Goal: Information Seeking & Learning: Compare options

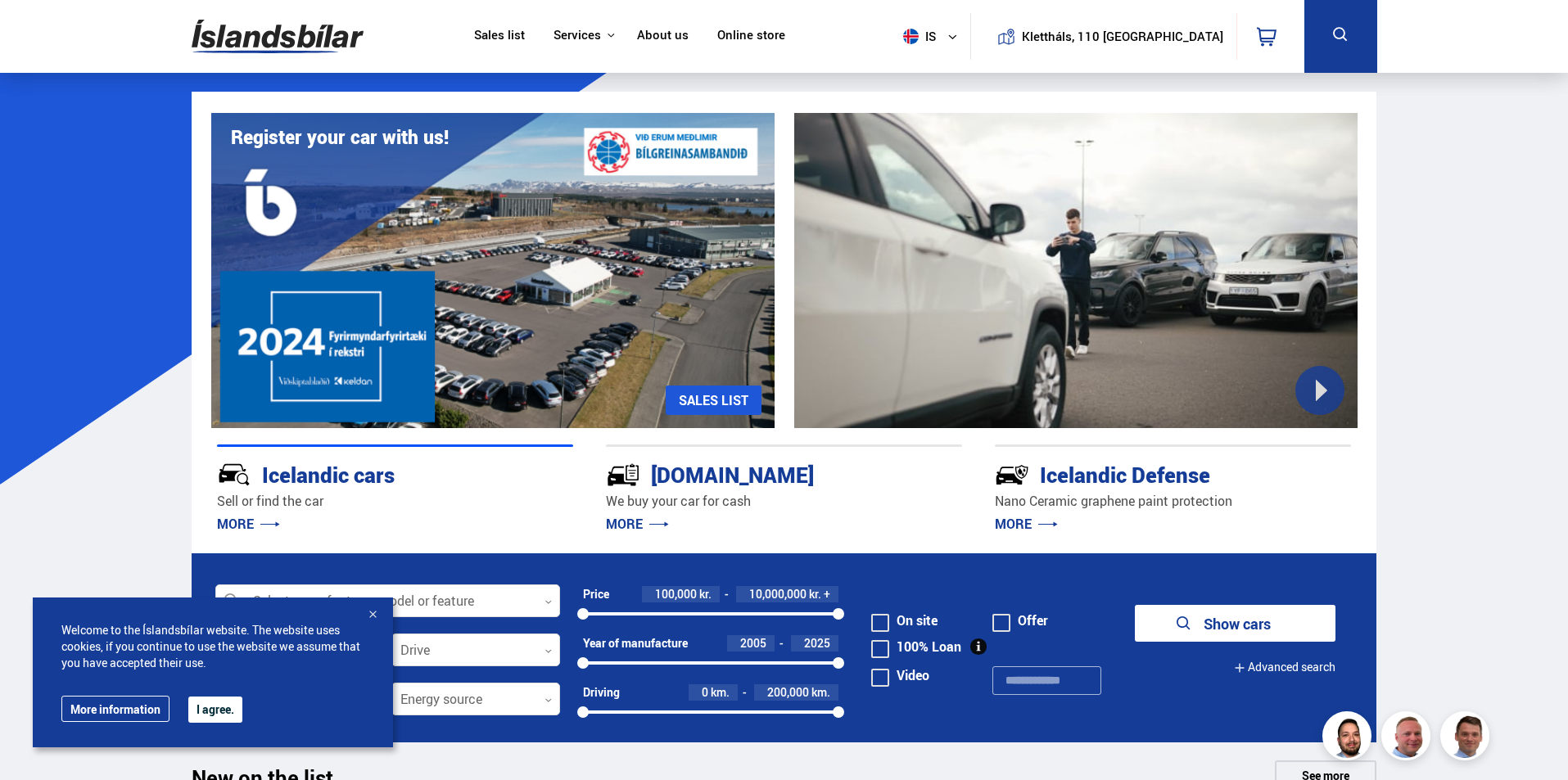
click at [520, 35] on font "Sales list" at bounding box center [499, 34] width 51 height 16
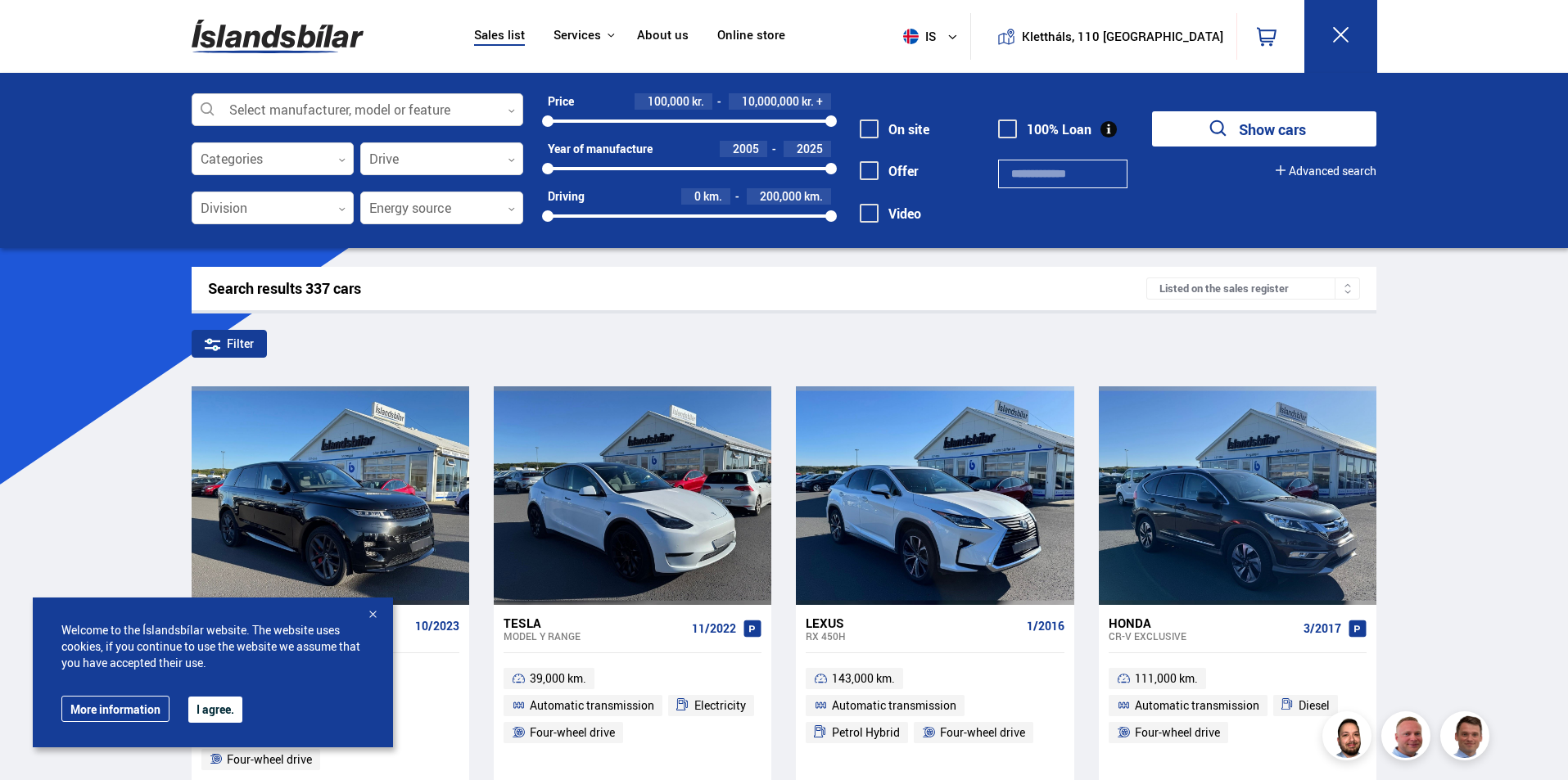
click at [382, 100] on div at bounding box center [357, 111] width 332 height 33
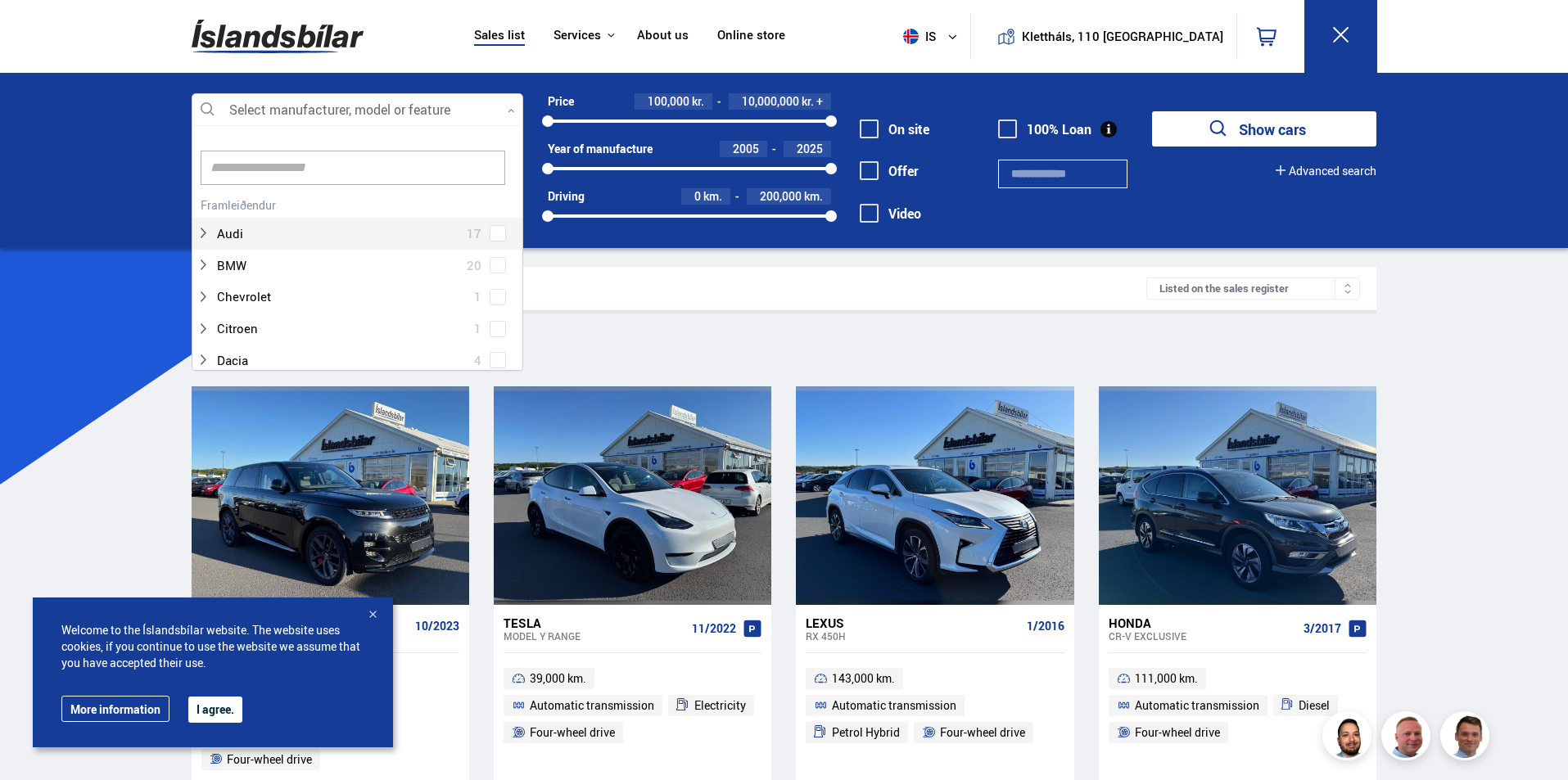
scroll to position [244, 327]
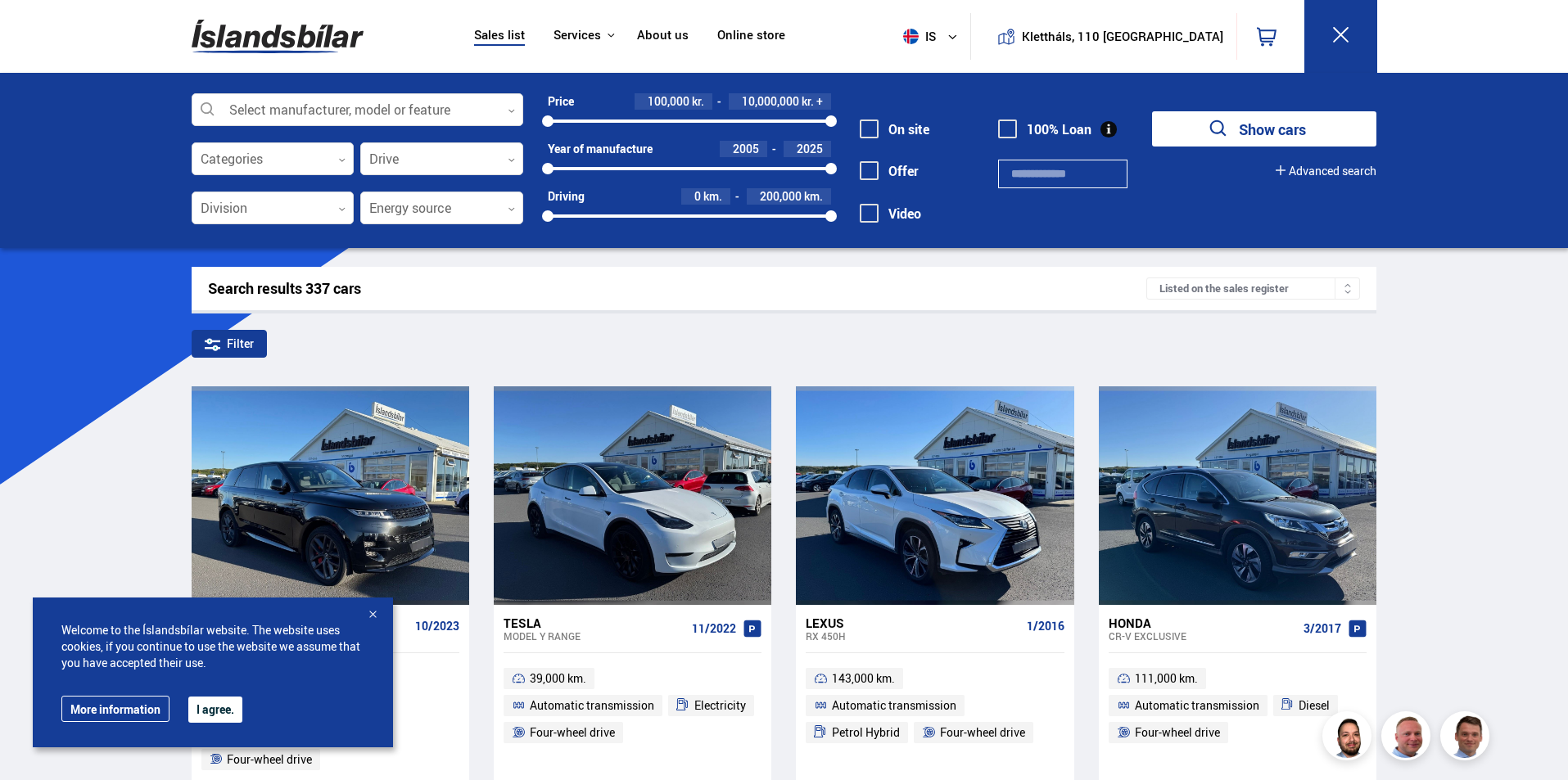
click at [693, 279] on div "Search results 337 cars Listed on the sales register" at bounding box center [784, 288] width 1186 height 44
click at [751, 106] on font "10,000,000" at bounding box center [770, 101] width 57 height 15
click at [707, 102] on div "100,000 kr. ******** kr. +" at bounding box center [728, 101] width 207 height 16
click at [712, 100] on div "100,000 kr." at bounding box center [673, 101] width 78 height 16
drag, startPoint x: 828, startPoint y: 117, endPoint x: 767, endPoint y: 123, distance: 61.3
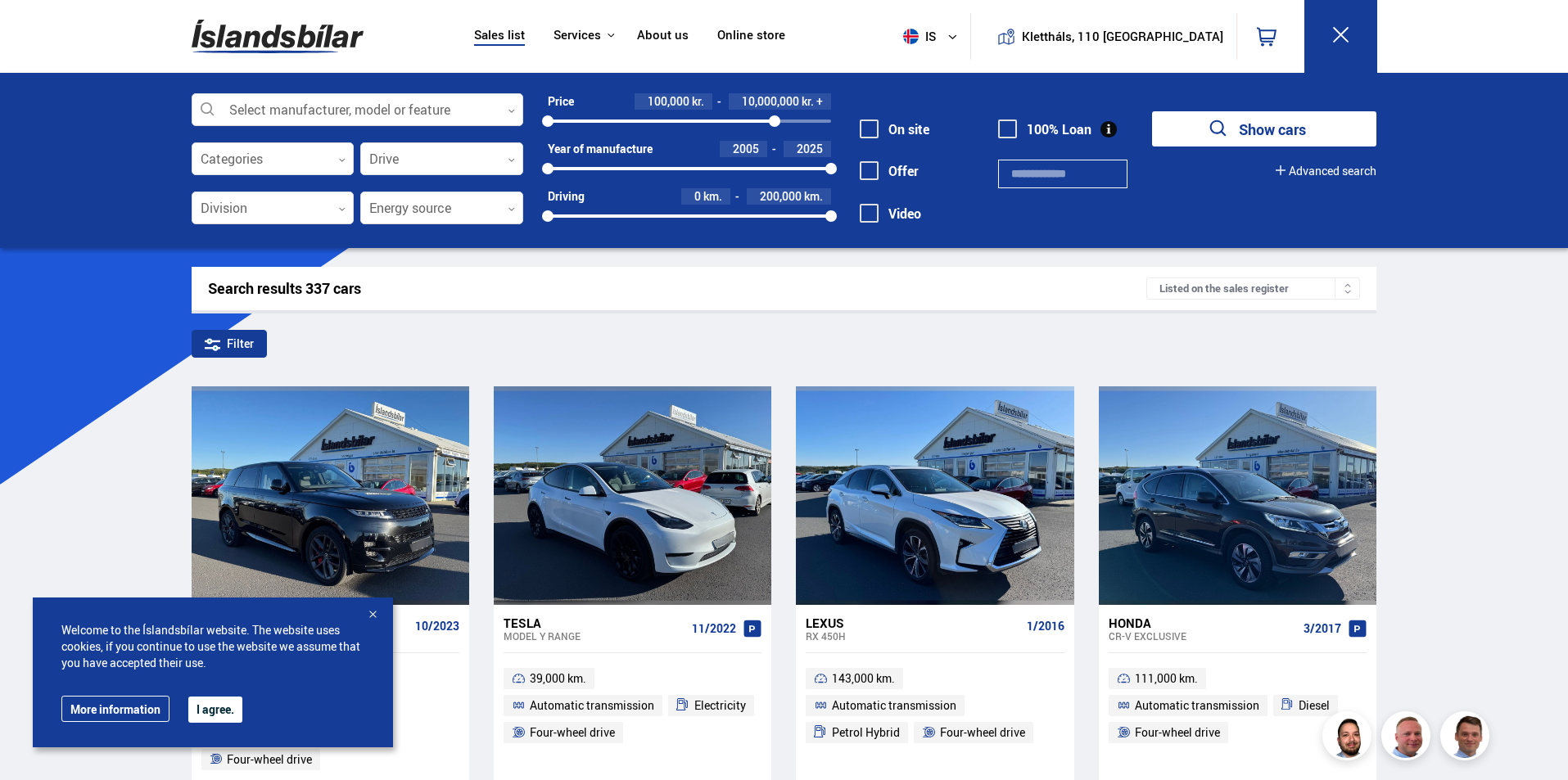
click at [769, 123] on div at bounding box center [774, 121] width 11 height 11
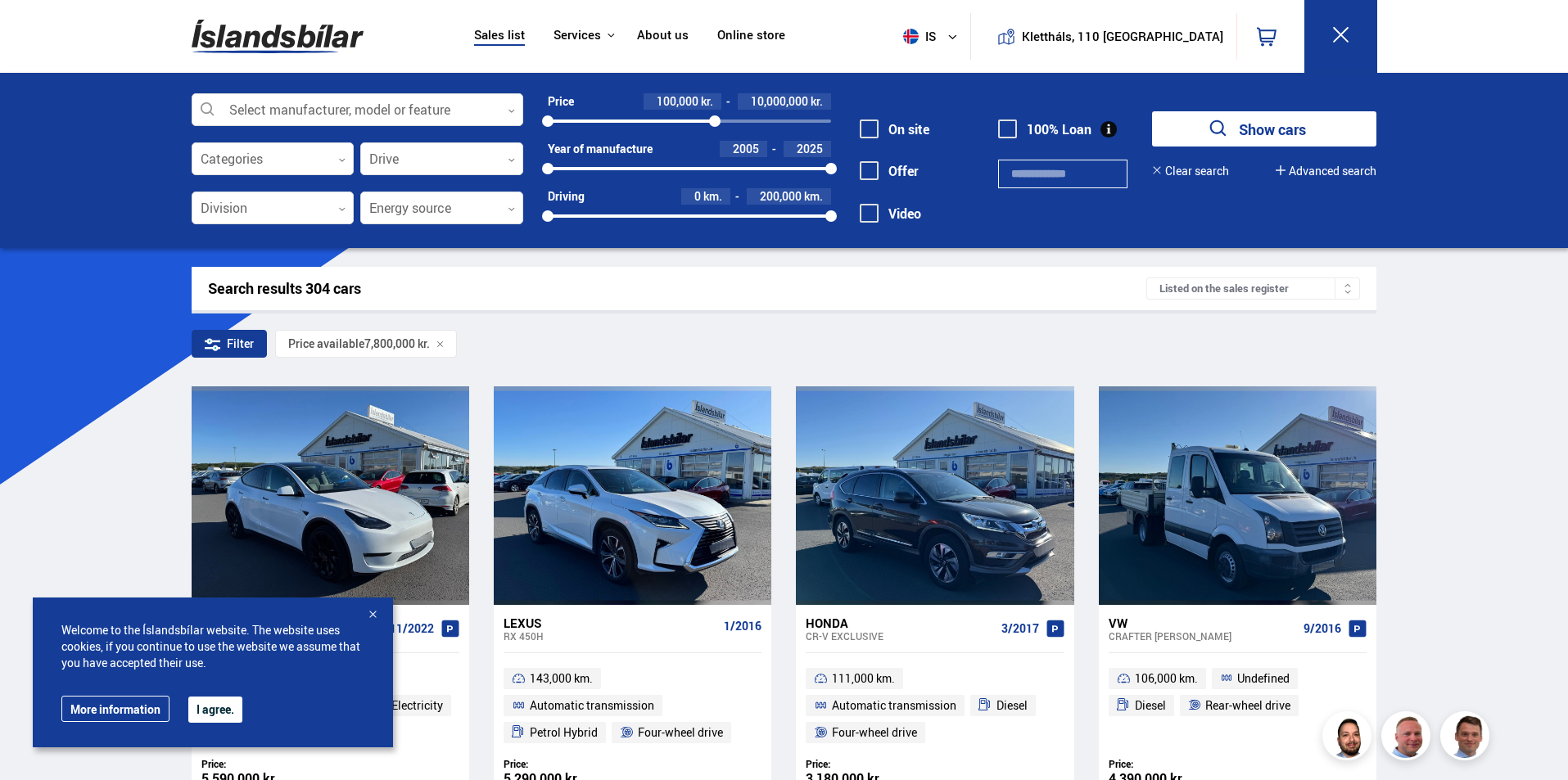
drag, startPoint x: 773, startPoint y: 120, endPoint x: 715, endPoint y: 123, distance: 58.1
click at [715, 123] on div at bounding box center [714, 121] width 11 height 11
drag, startPoint x: 561, startPoint y: 120, endPoint x: 621, endPoint y: 120, distance: 60.0
click at [621, 120] on div at bounding box center [620, 121] width 11 height 11
drag, startPoint x: 621, startPoint y: 120, endPoint x: 682, endPoint y: 119, distance: 61.0
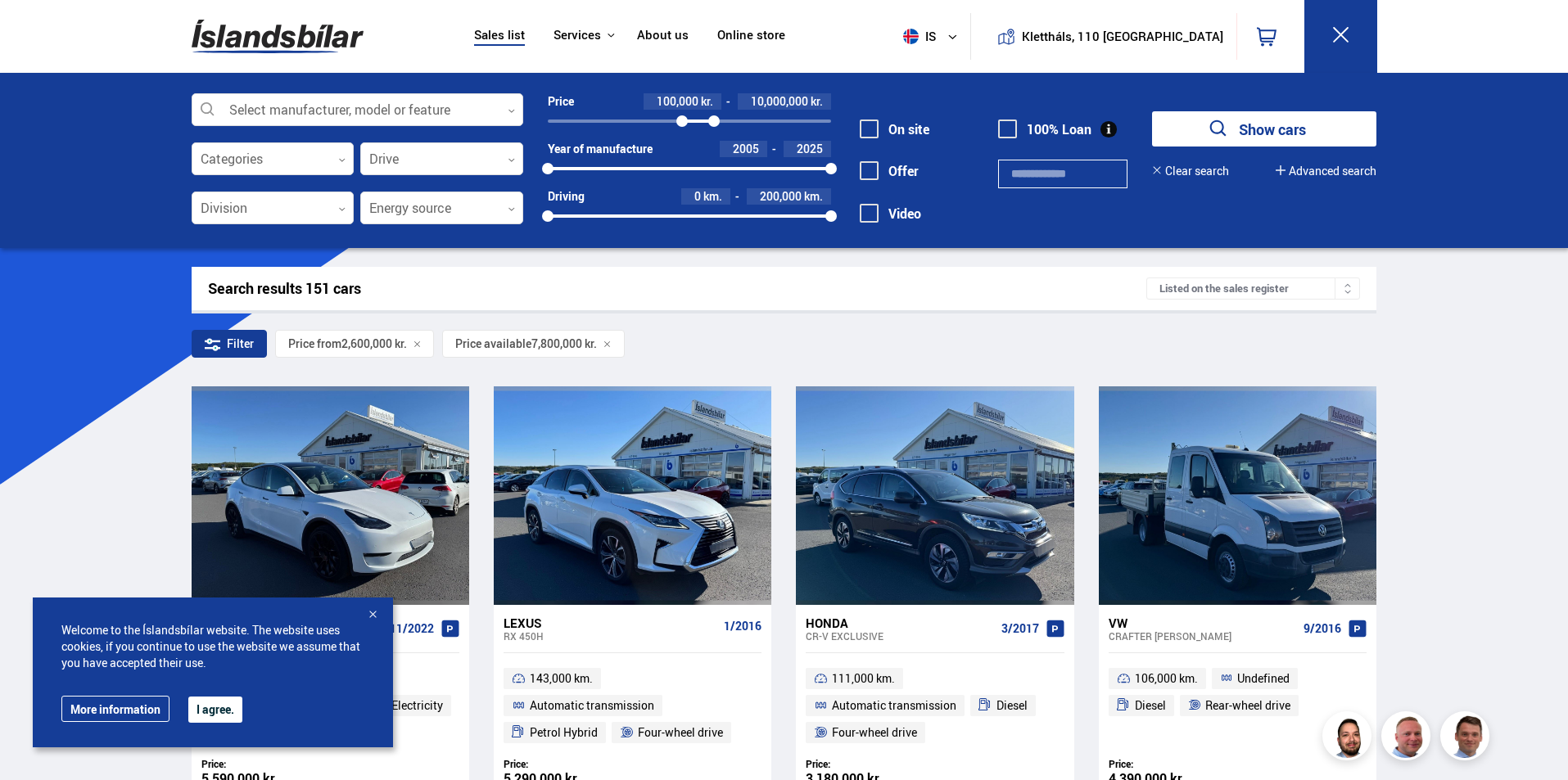
click at [682, 119] on div at bounding box center [682, 121] width 11 height 11
drag, startPoint x: 712, startPoint y: 118, endPoint x: 775, endPoint y: 118, distance: 63.0
click at [775, 118] on div at bounding box center [775, 121] width 11 height 11
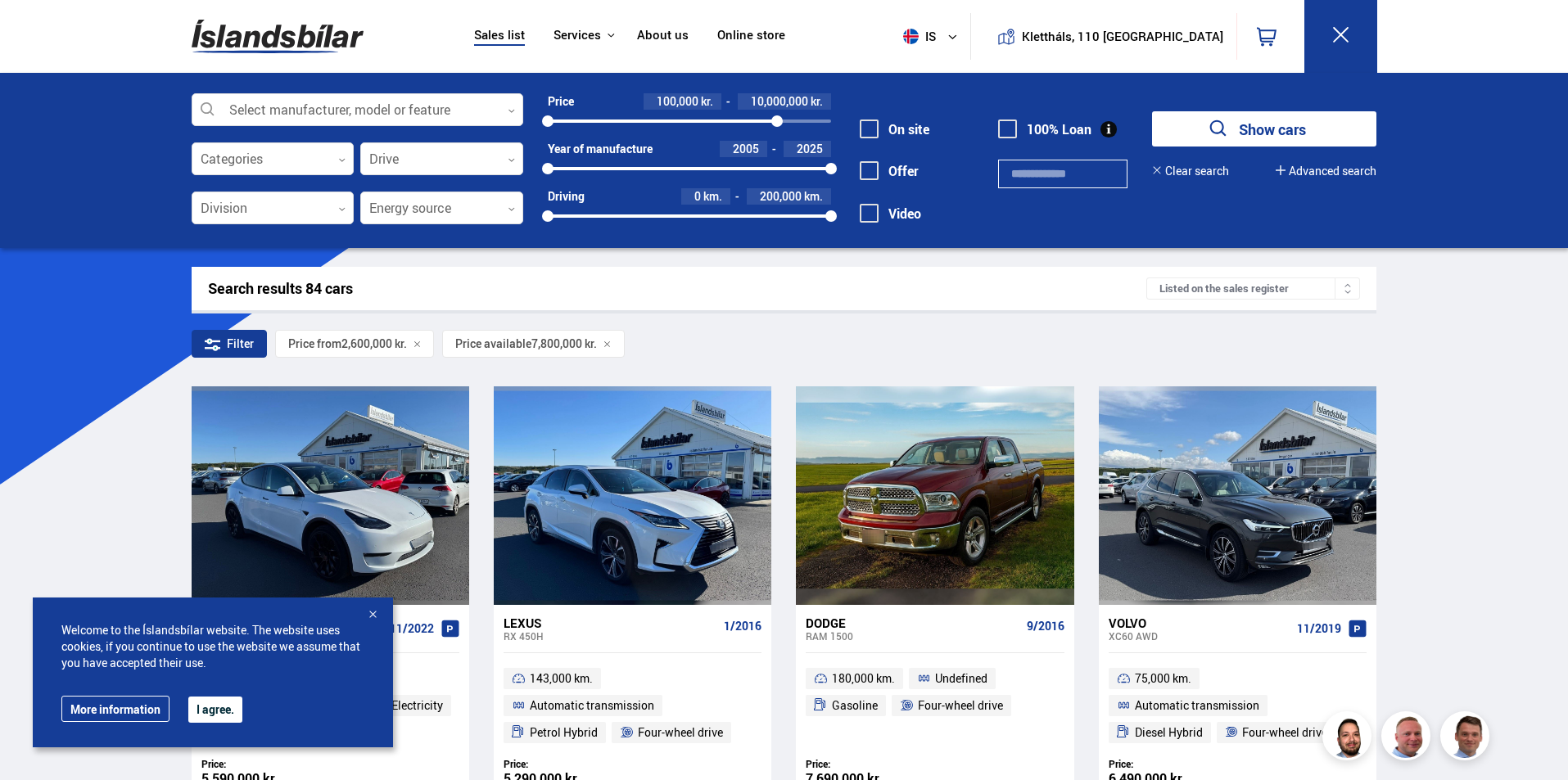
drag, startPoint x: 682, startPoint y: 119, endPoint x: 501, endPoint y: 139, distance: 182.1
click at [501, 139] on div "Select manufacturer, model or feature 0 Categories 0 Drive 0 Division 0 Energy …" at bounding box center [784, 169] width 1211 height 151
drag, startPoint x: 773, startPoint y: 118, endPoint x: 736, endPoint y: 122, distance: 37.2
click at [736, 122] on div at bounding box center [735, 121] width 11 height 11
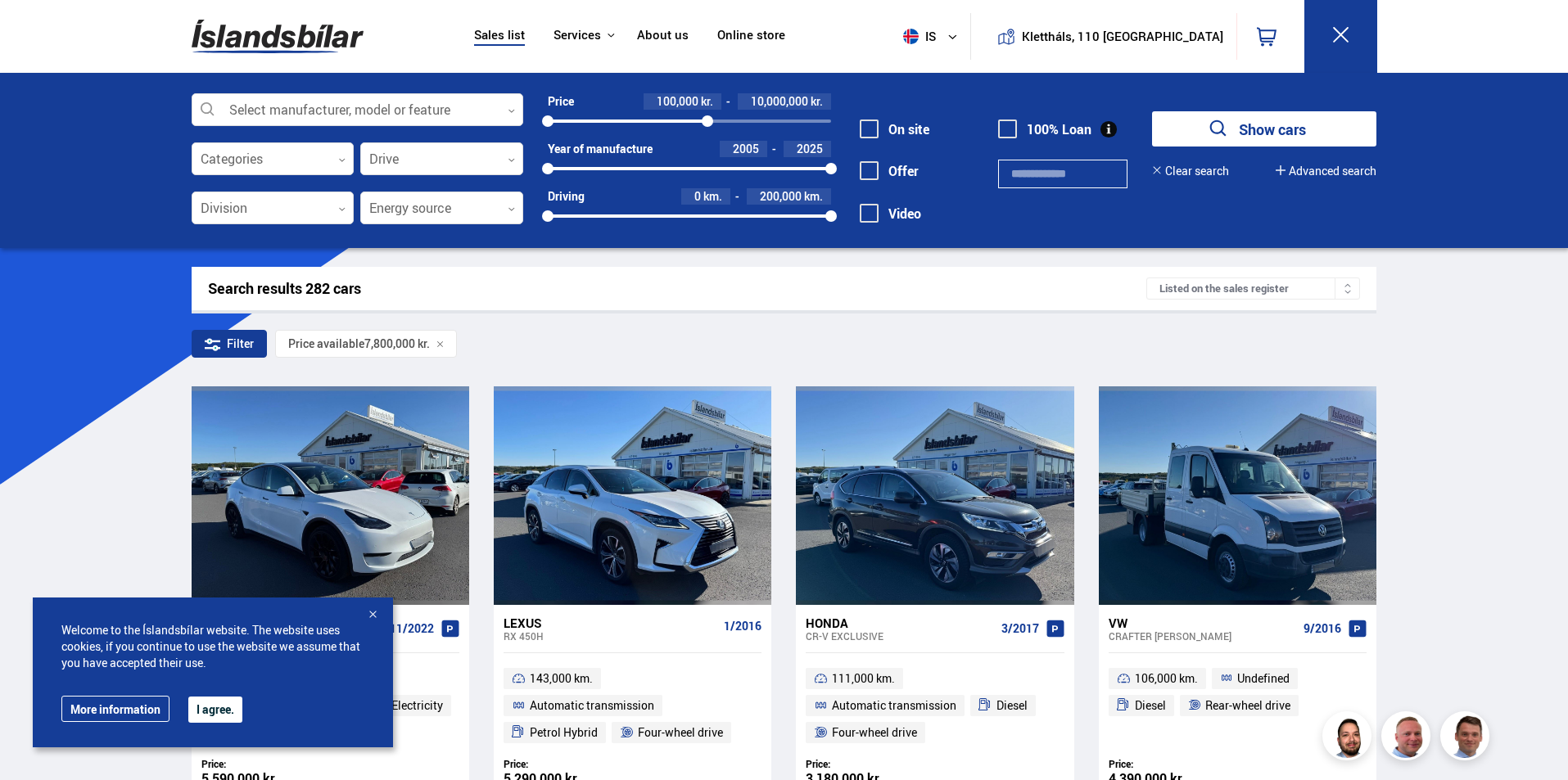
drag, startPoint x: 736, startPoint y: 122, endPoint x: 707, endPoint y: 122, distance: 29.0
click at [707, 122] on div at bounding box center [706, 121] width 11 height 11
click at [747, 150] on font "2005" at bounding box center [746, 148] width 27 height 15
drag, startPoint x: 759, startPoint y: 147, endPoint x: 647, endPoint y: 150, distance: 112.0
click at [647, 150] on div "Year of manufacture **** 2025" at bounding box center [689, 148] width 283 height 16
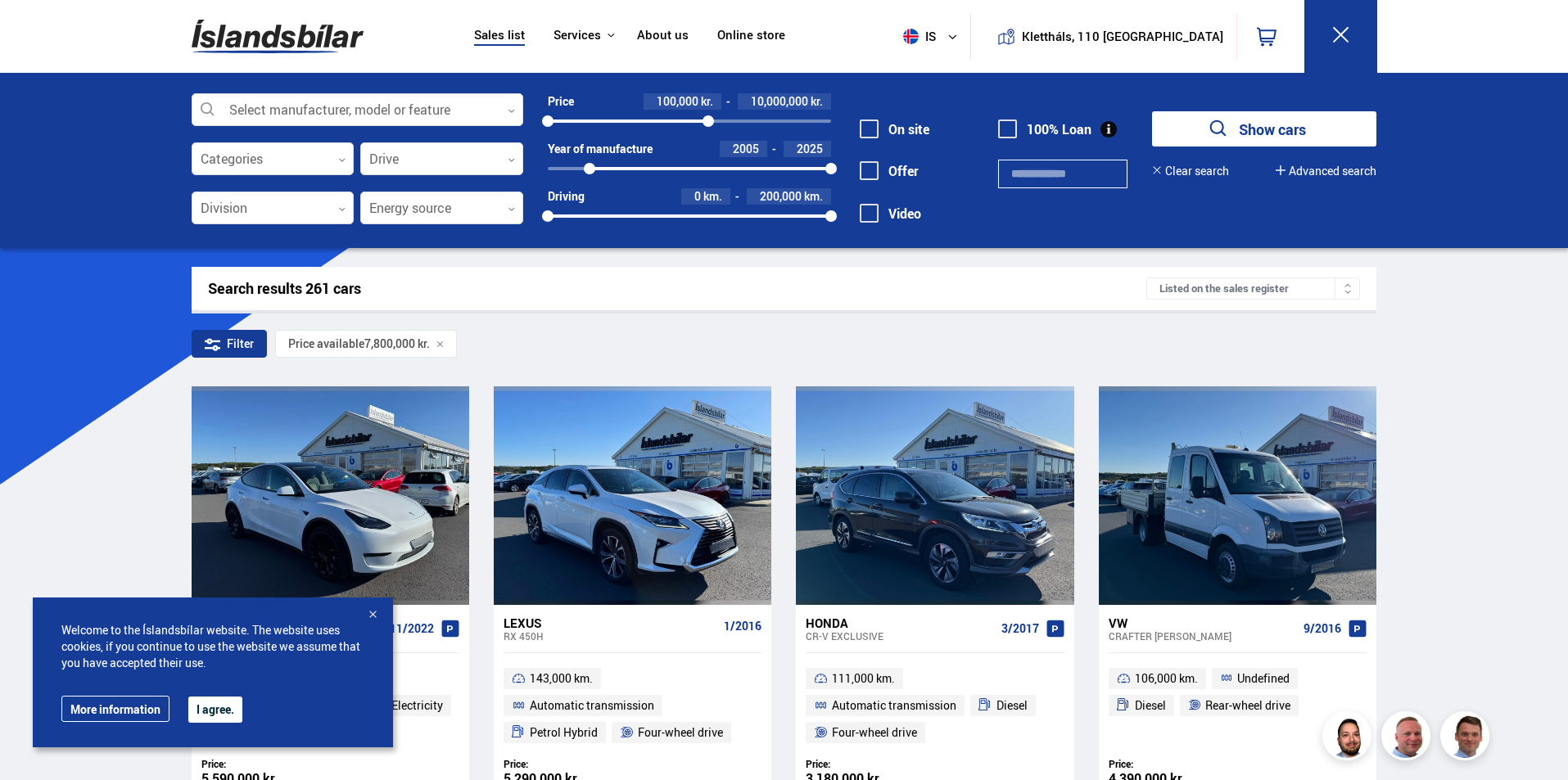
drag, startPoint x: 546, startPoint y: 165, endPoint x: 590, endPoint y: 169, distance: 44.2
click at [590, 169] on div at bounding box center [589, 168] width 11 height 11
drag, startPoint x: 588, startPoint y: 169, endPoint x: 634, endPoint y: 171, distance: 46.0
click at [634, 171] on div at bounding box center [633, 168] width 11 height 11
drag, startPoint x: 640, startPoint y: 162, endPoint x: 700, endPoint y: 155, distance: 60.4
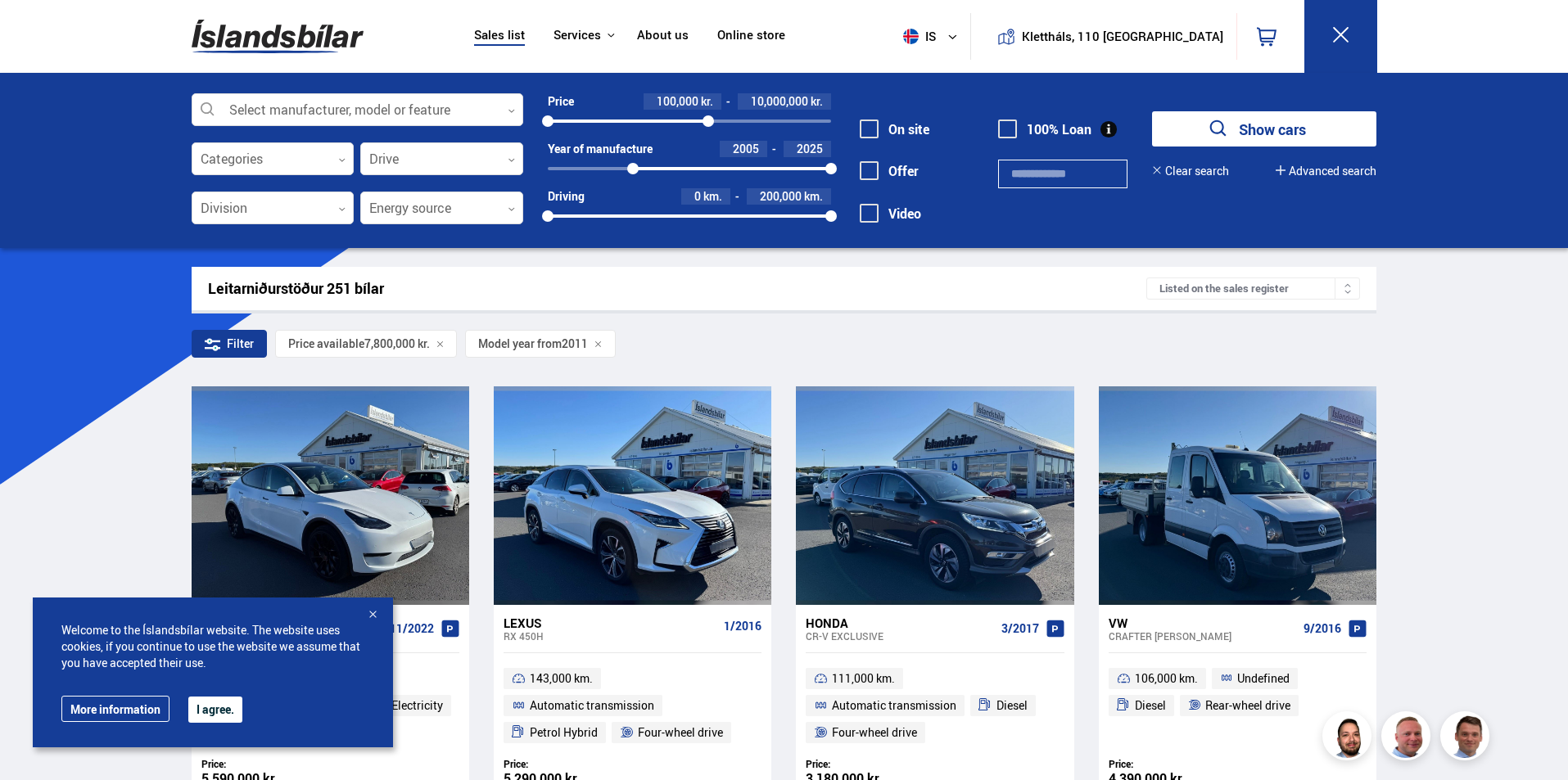
click at [700, 155] on div "Year of manufacture 2005 2025 2005 2025" at bounding box center [689, 158] width 283 height 35
drag, startPoint x: 587, startPoint y: 170, endPoint x: 539, endPoint y: 172, distance: 48.0
click at [539, 172] on div "Price 100,000 kr. 10,000,000 kr. 100000 10000000 Year of manufacture 2005 2025 …" at bounding box center [676, 165] width 308 height 142
drag, startPoint x: 549, startPoint y: 168, endPoint x: 461, endPoint y: 170, distance: 88.0
click at [461, 170] on div "Select manufacturer, model or feature 0 Categories 0 Drive 0 Division 0 Energy …" at bounding box center [784, 169] width 1211 height 151
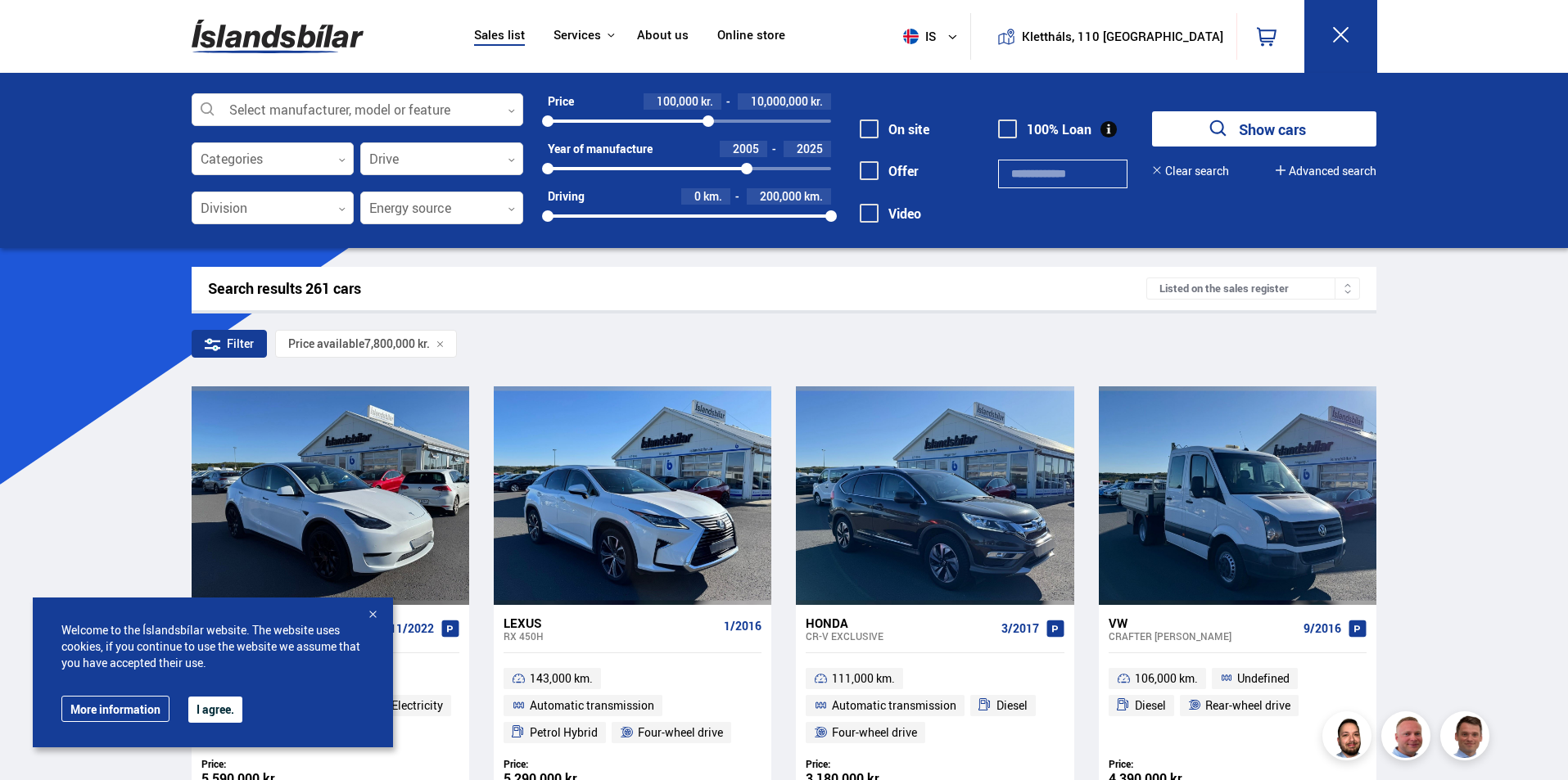
drag, startPoint x: 828, startPoint y: 166, endPoint x: 747, endPoint y: 171, distance: 81.2
click at [747, 171] on div at bounding box center [746, 168] width 11 height 11
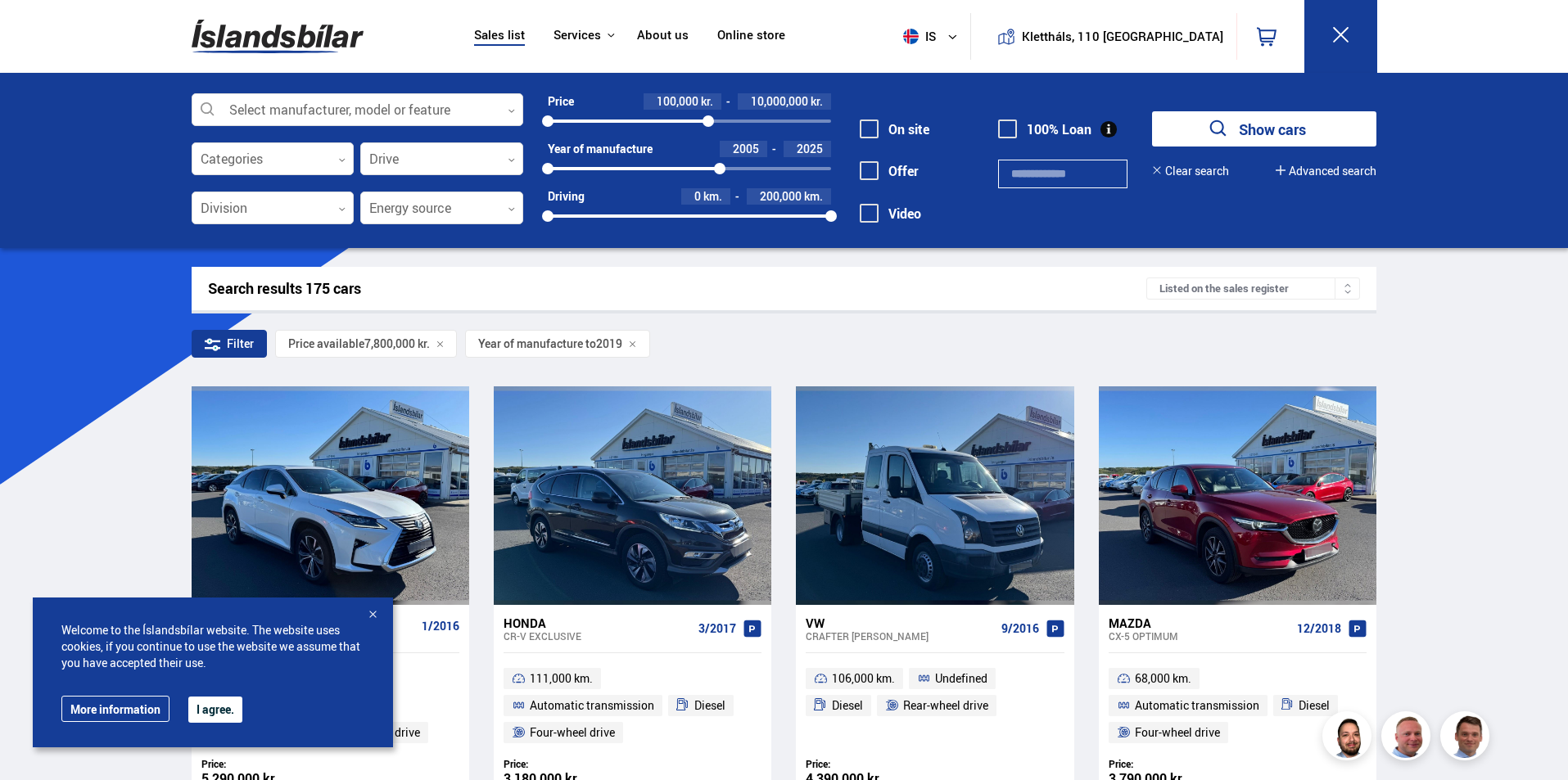
drag, startPoint x: 744, startPoint y: 169, endPoint x: 719, endPoint y: 171, distance: 25.1
click at [719, 171] on div at bounding box center [719, 168] width 11 height 11
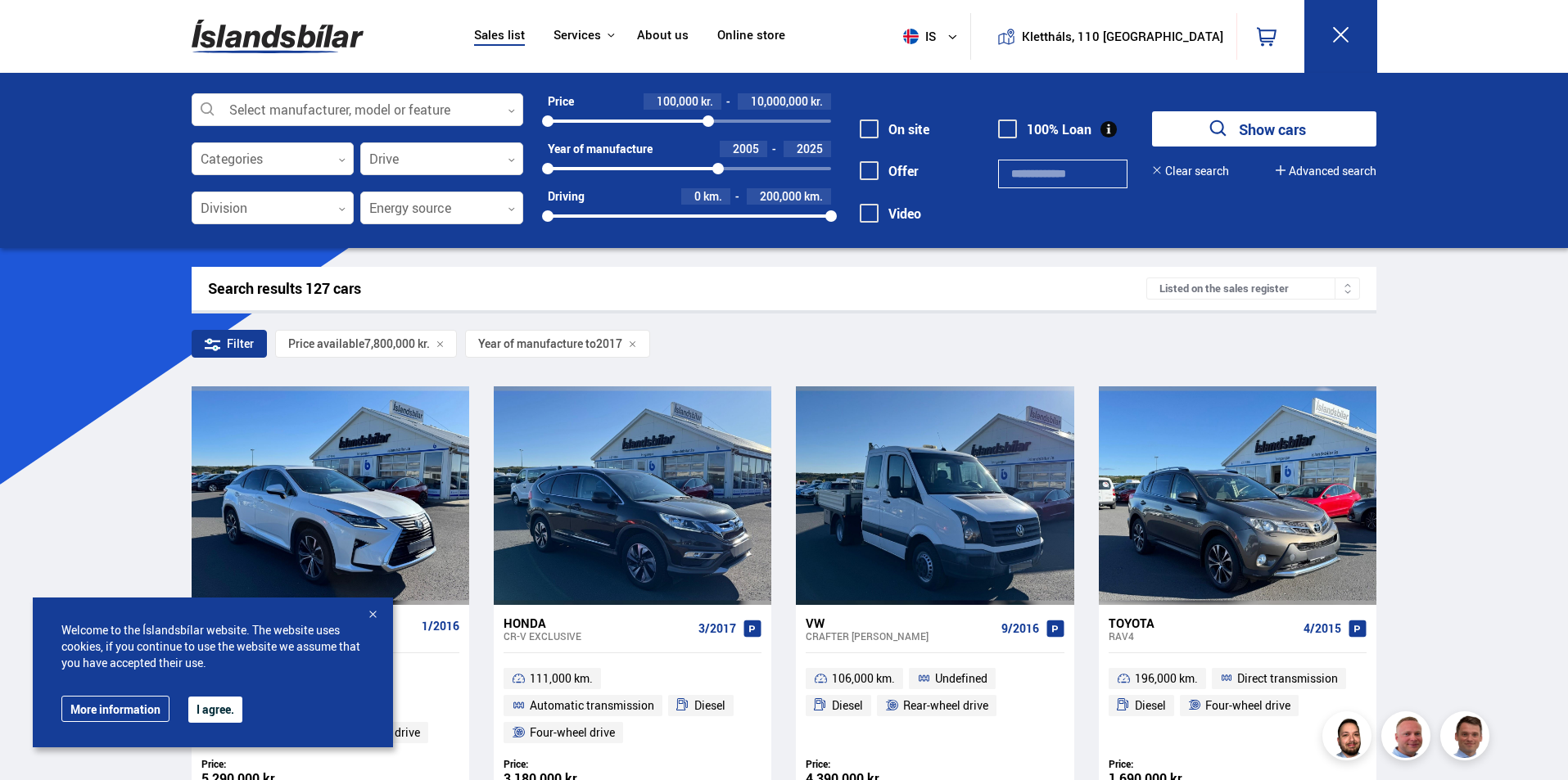
click at [870, 124] on span at bounding box center [869, 129] width 19 height 19
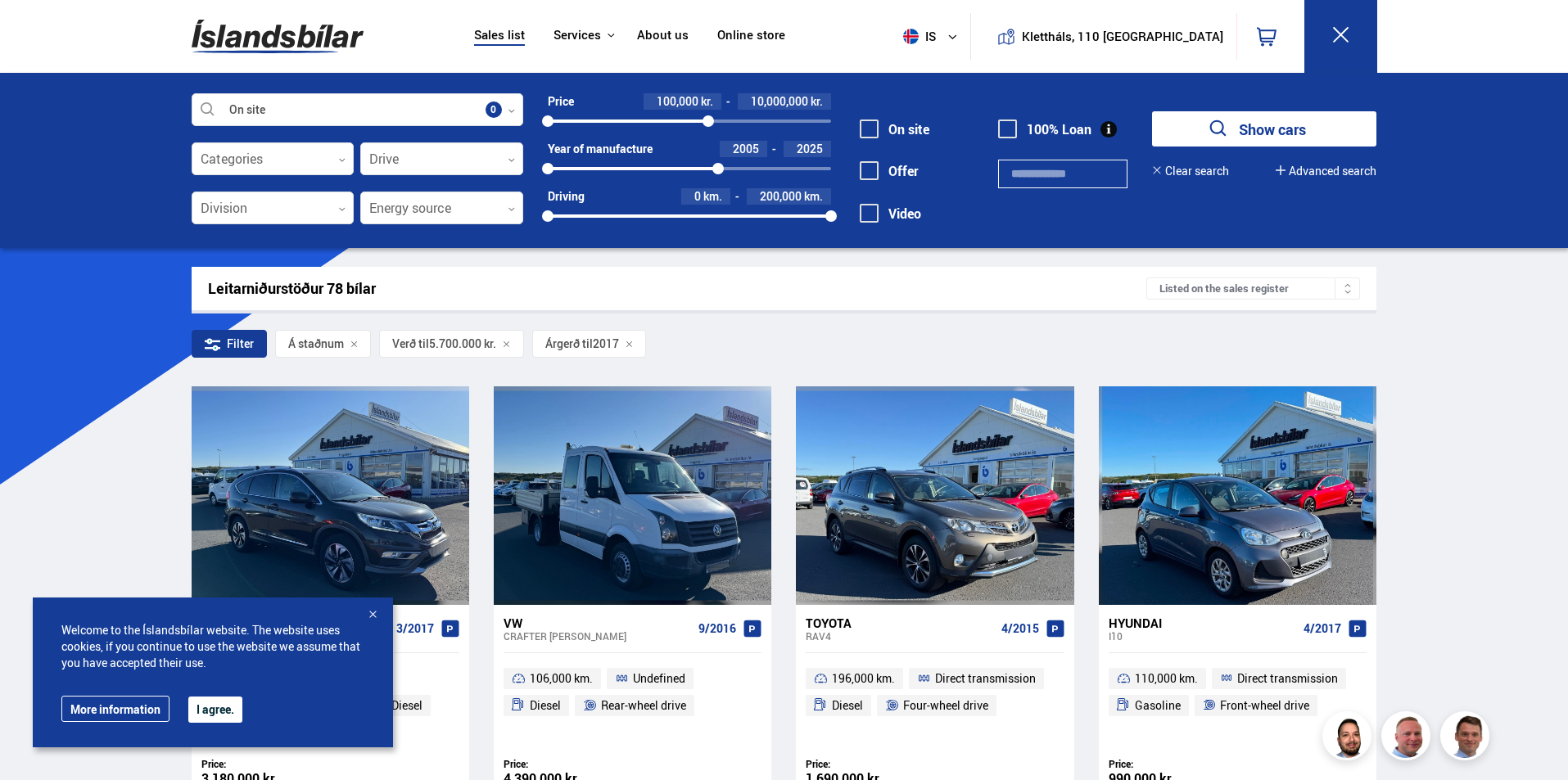
click at [869, 172] on span at bounding box center [869, 171] width 19 height 19
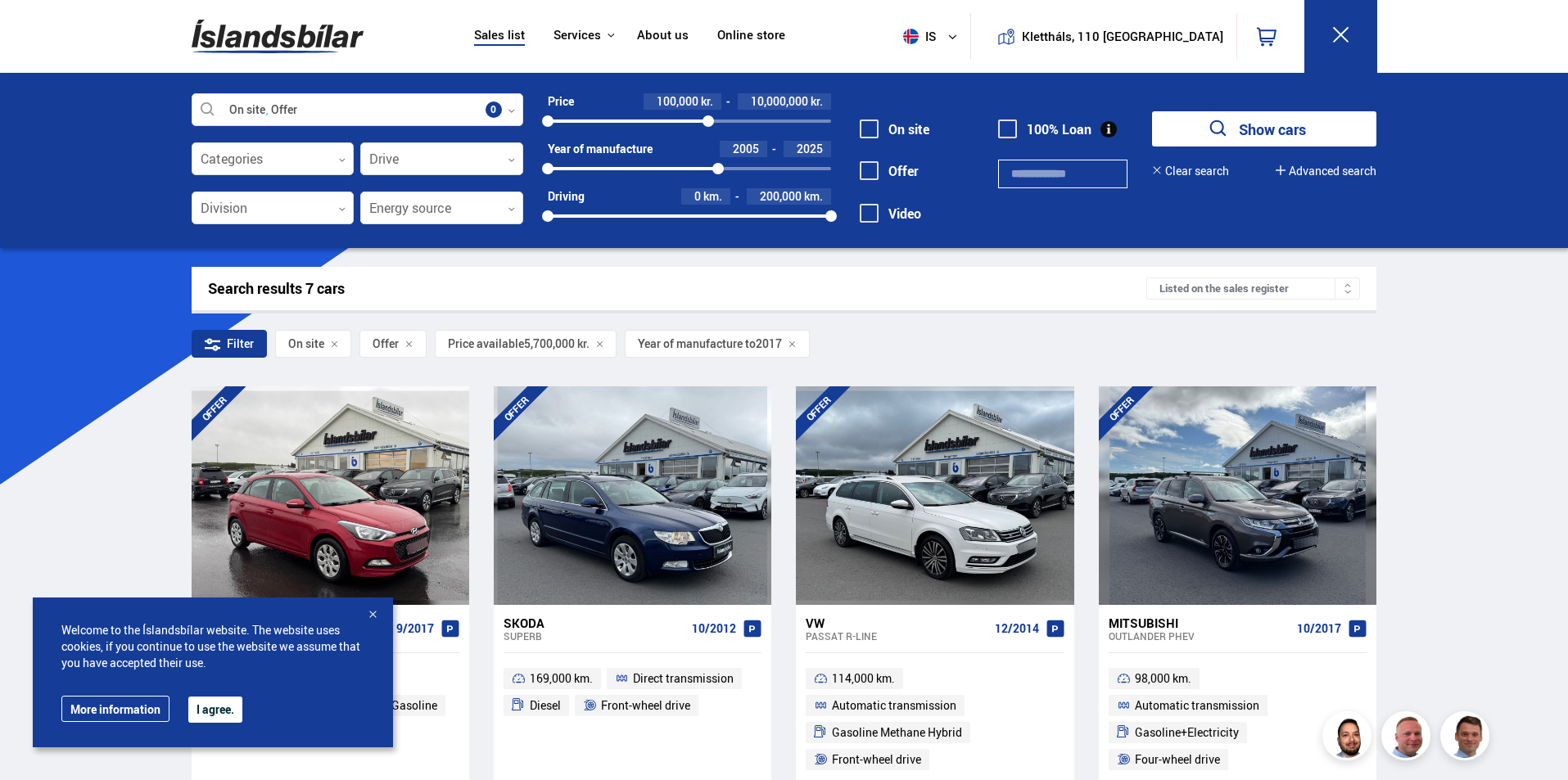
click at [1009, 132] on span at bounding box center [1007, 129] width 19 height 19
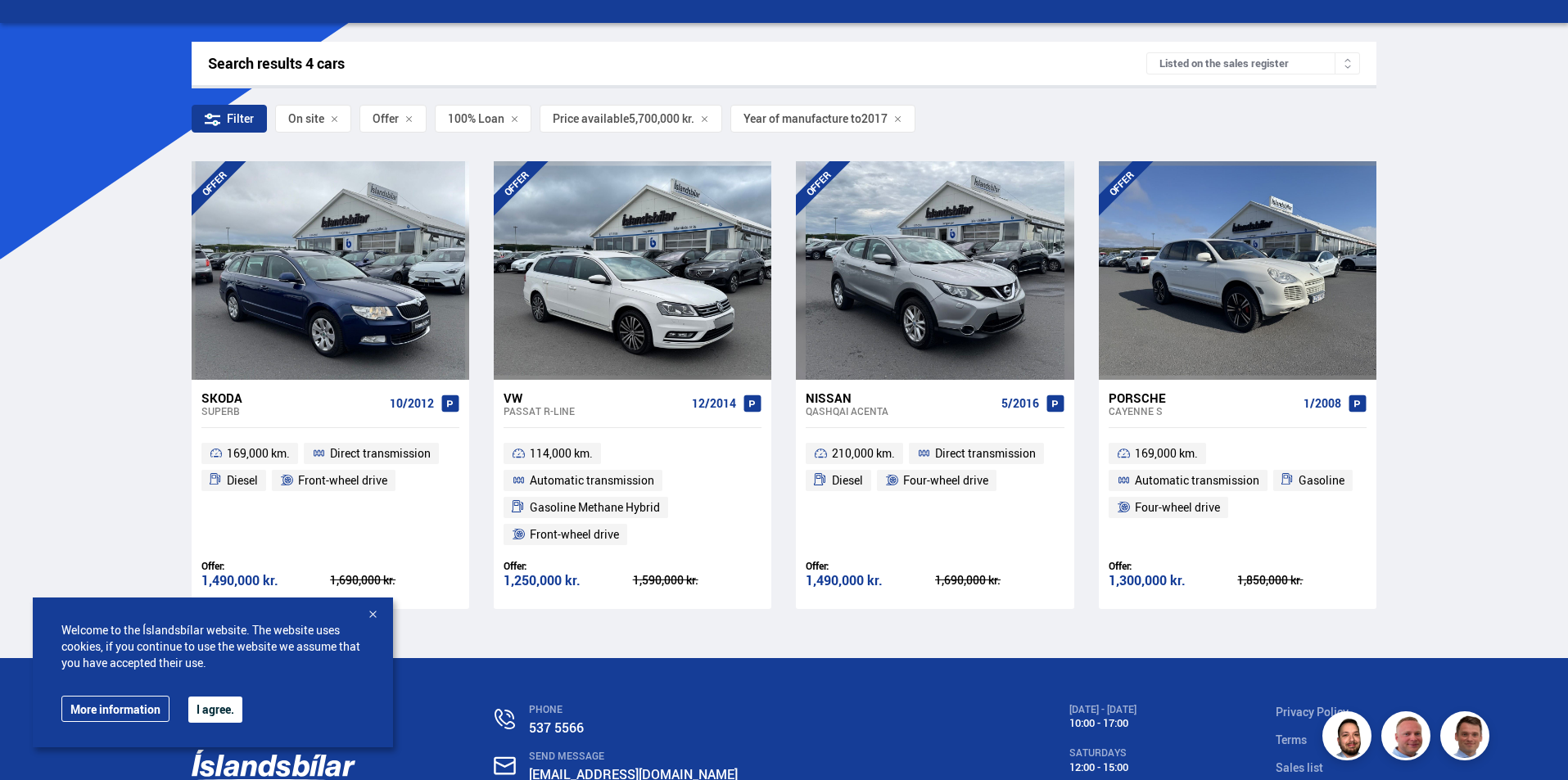
scroll to position [246, 0]
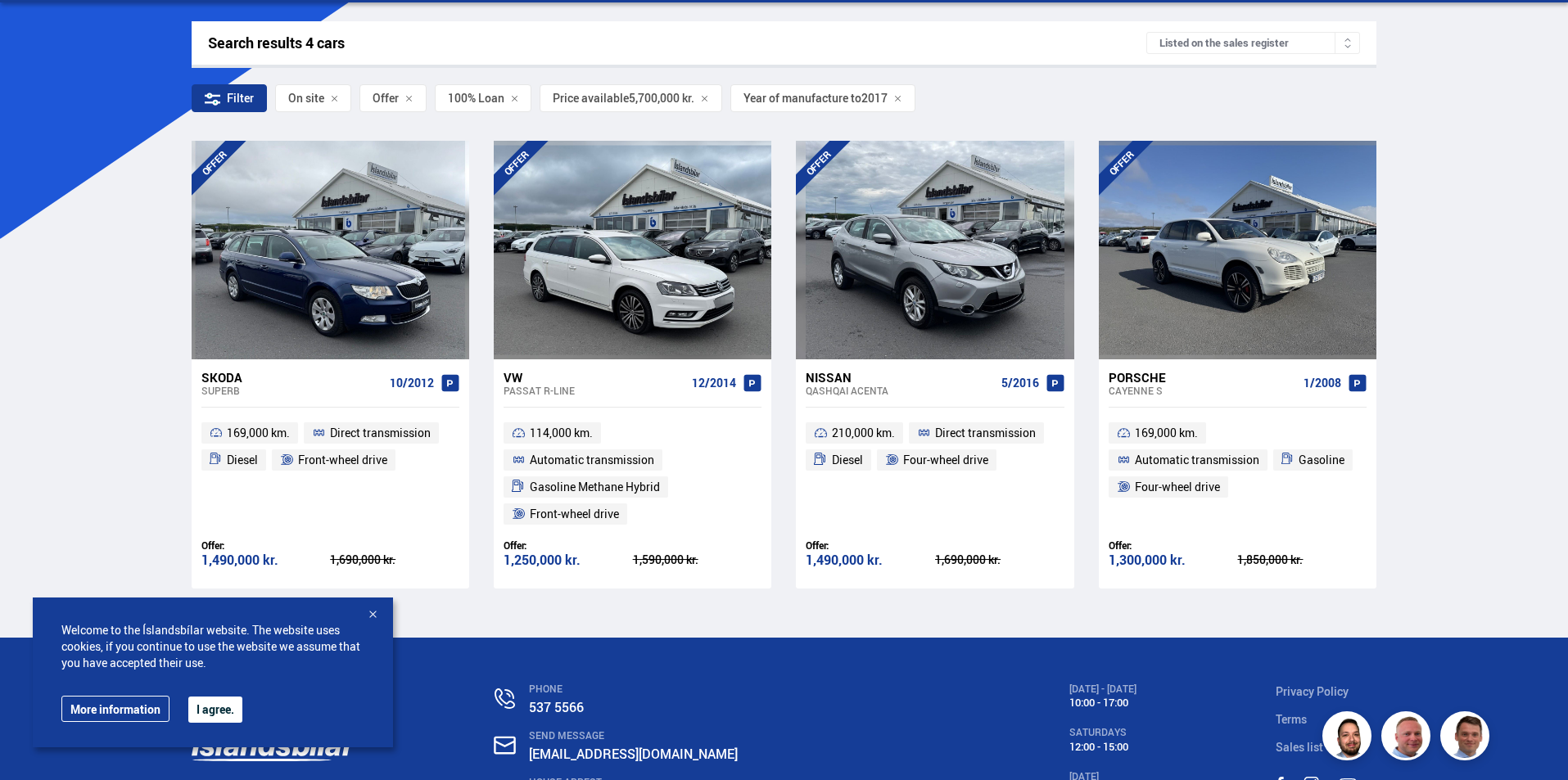
click at [378, 609] on div at bounding box center [372, 615] width 16 height 16
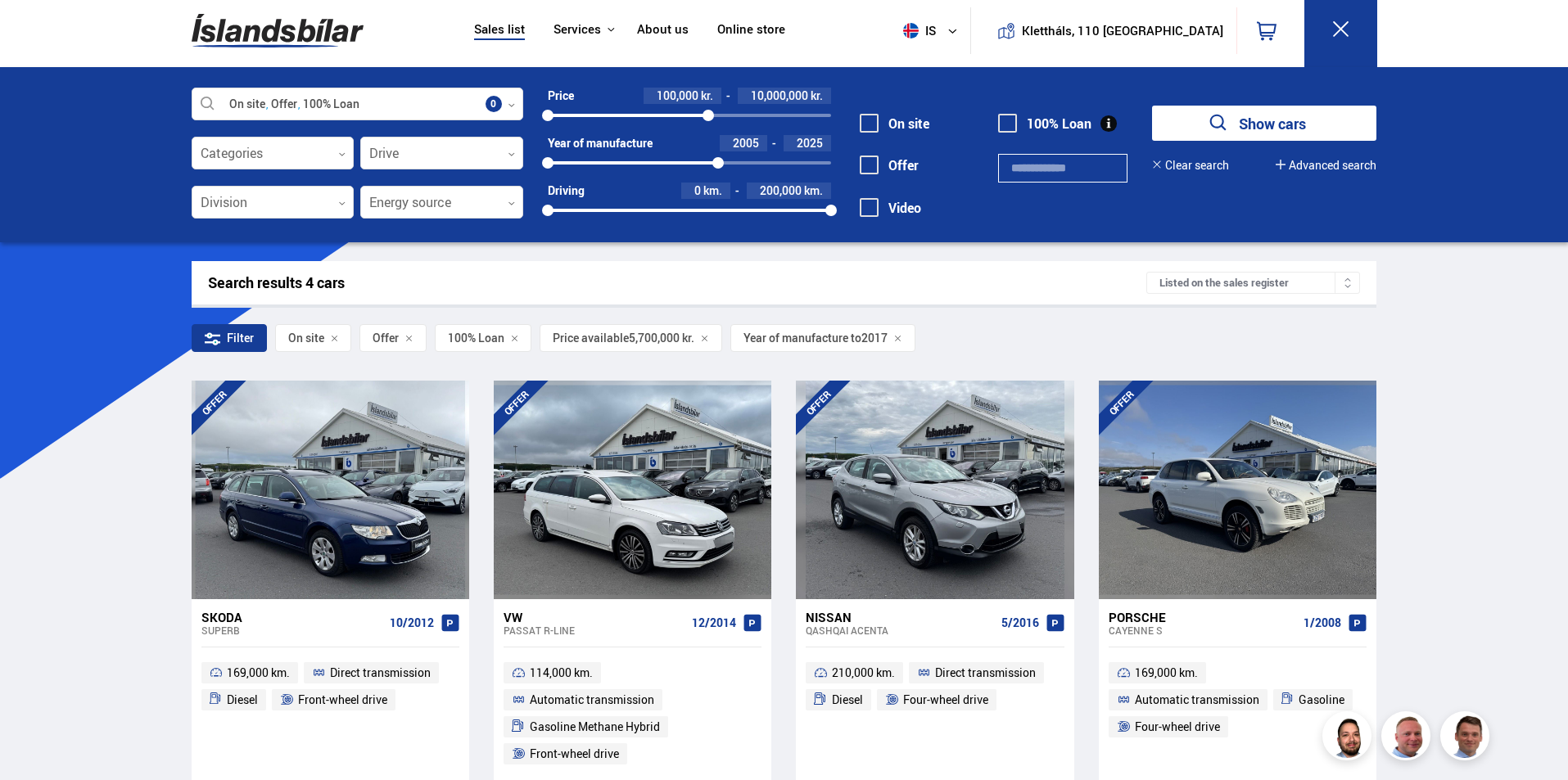
scroll to position [0, 0]
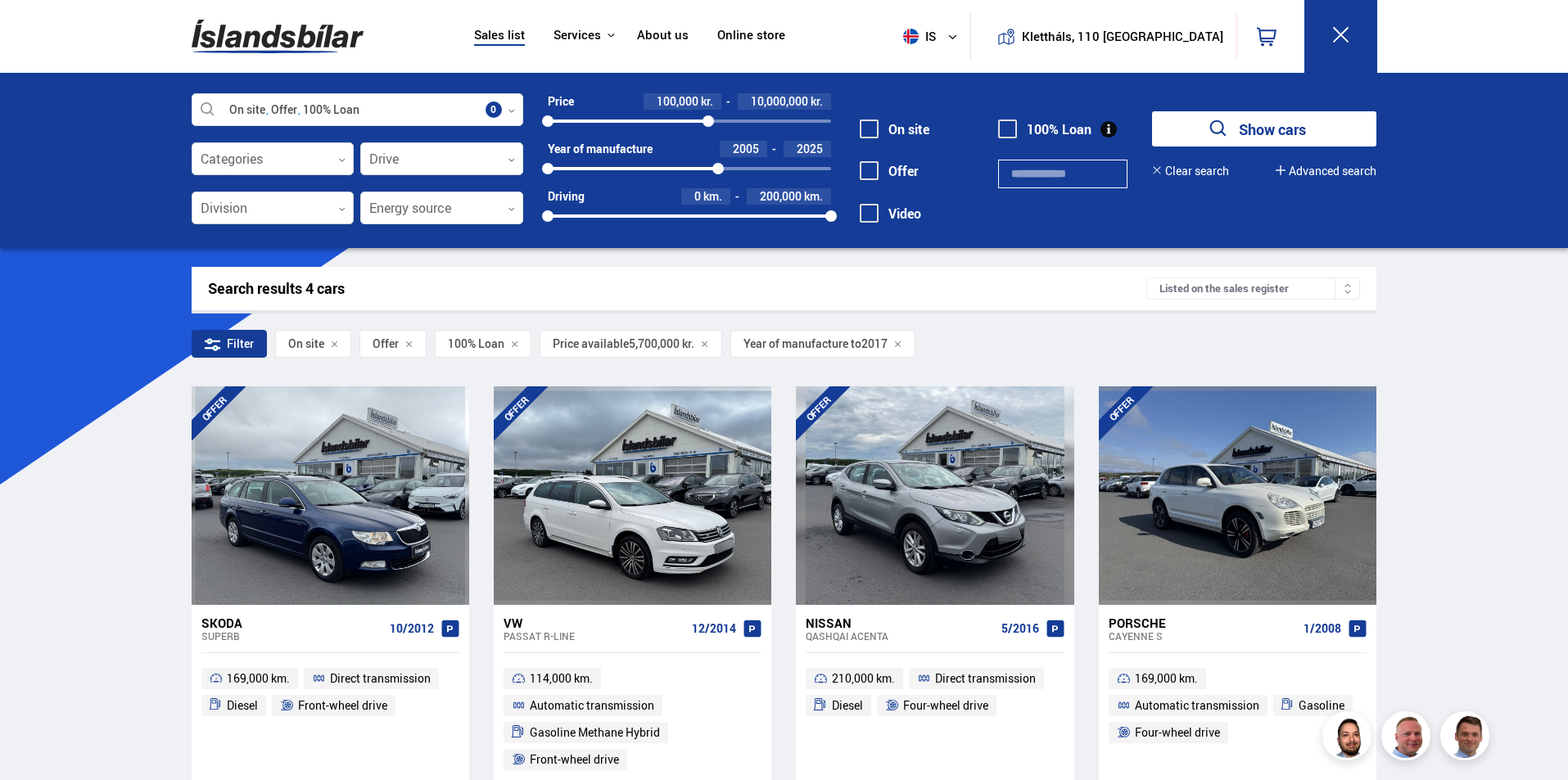
click at [300, 213] on div at bounding box center [273, 208] width 163 height 33
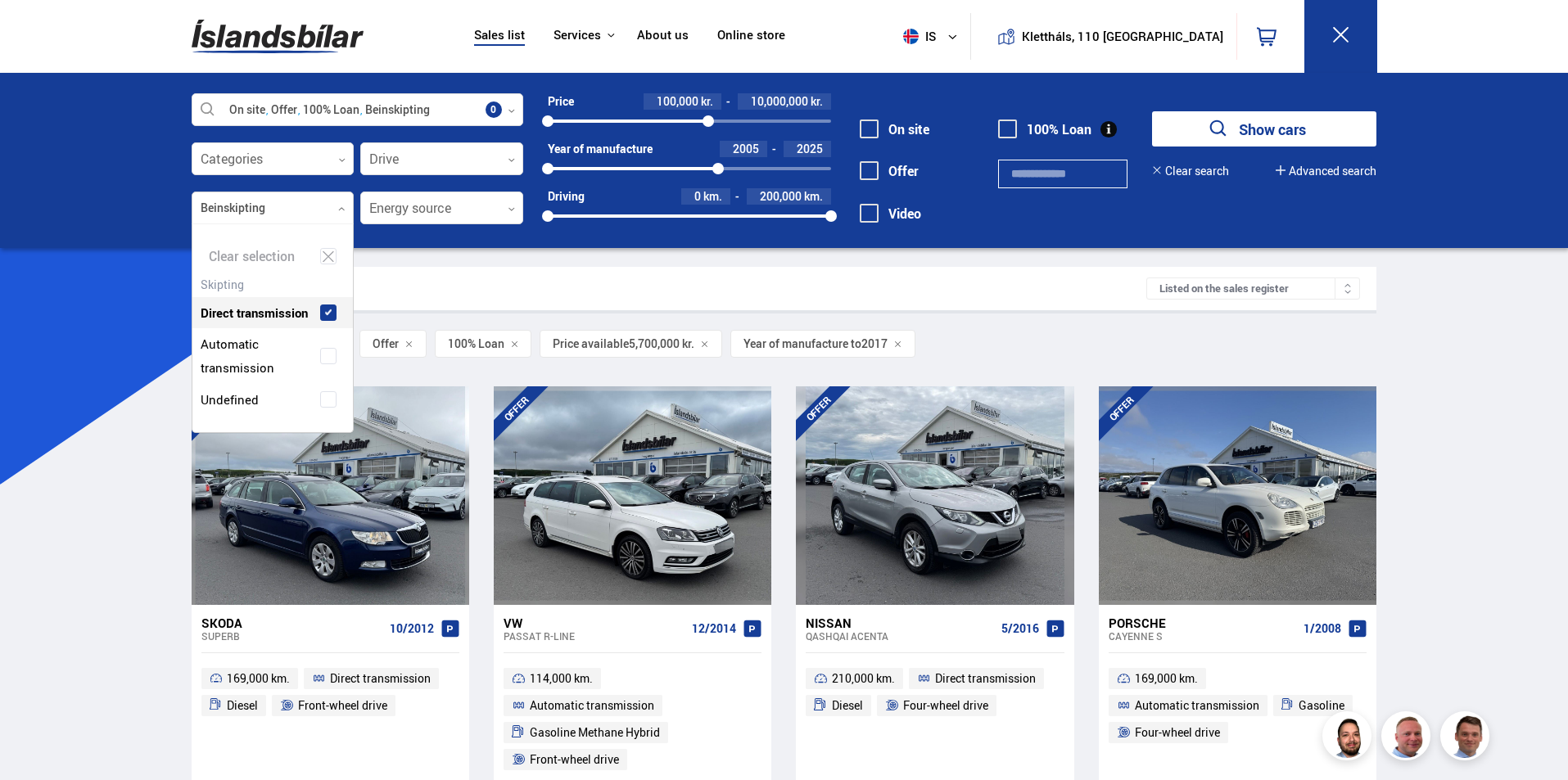
scroll to position [231, 160]
click at [327, 292] on div "Direct transmission" at bounding box center [273, 301] width 161 height 57
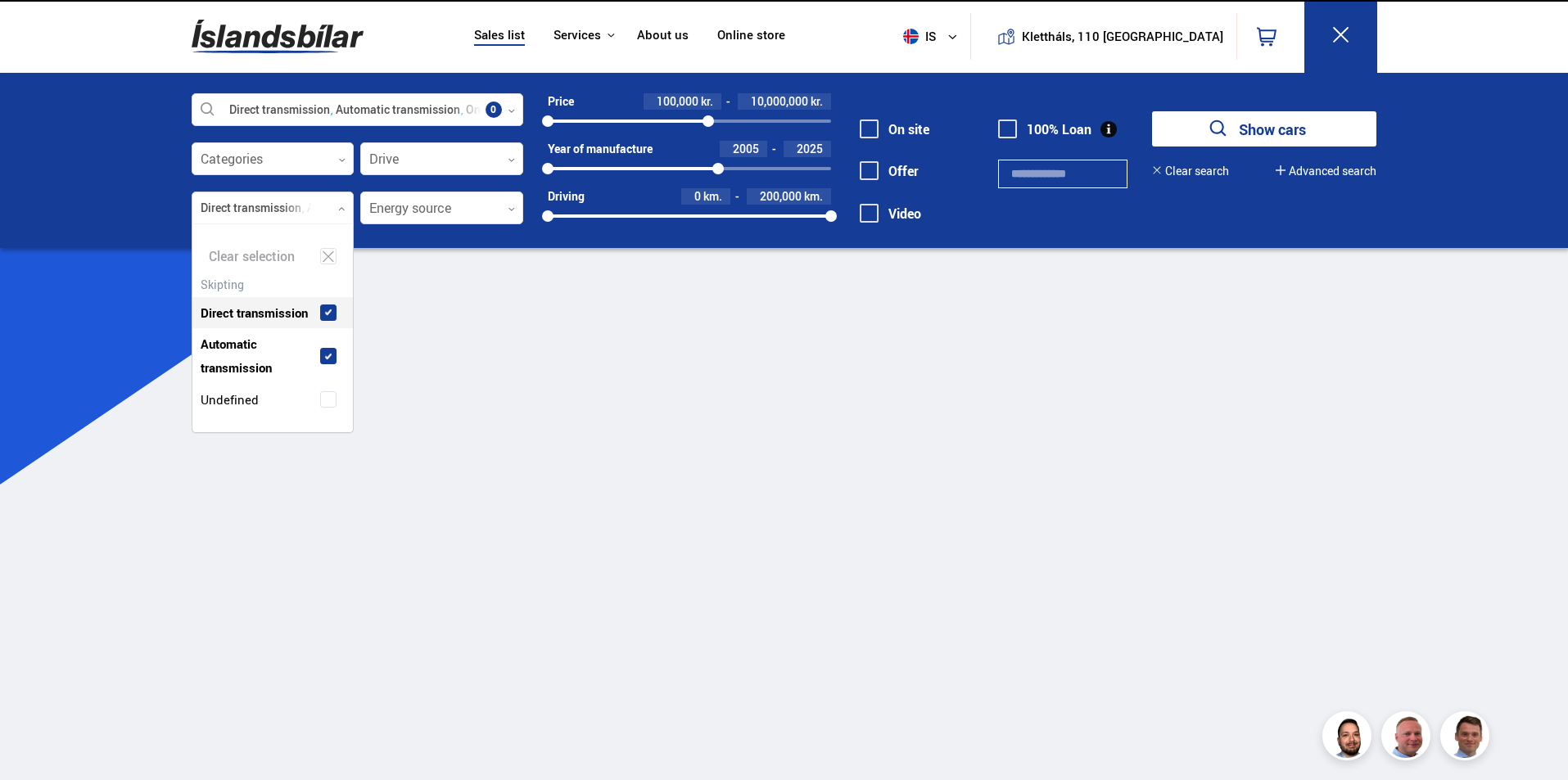
click at [328, 316] on span at bounding box center [328, 313] width 7 height 7
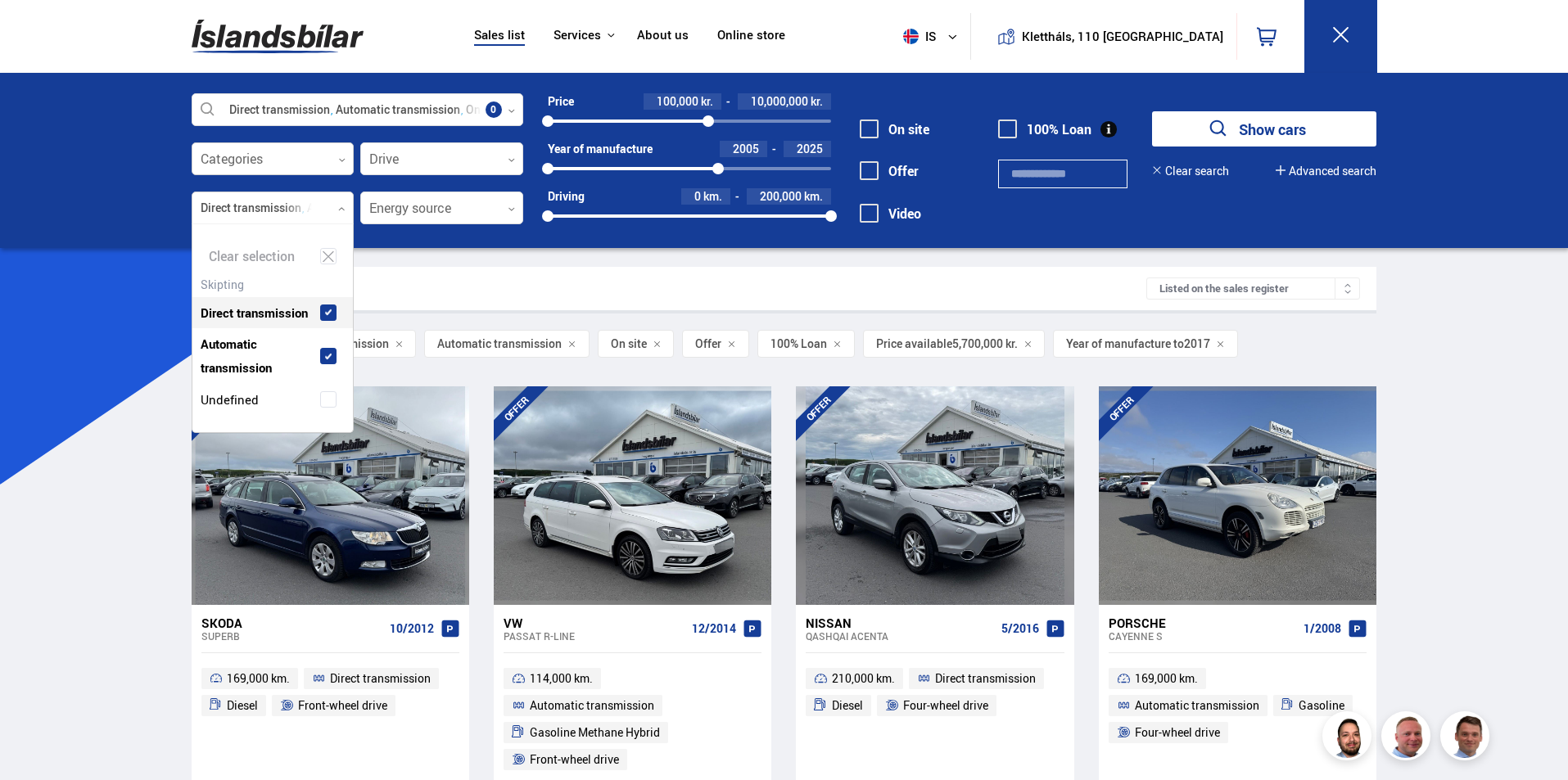
click at [337, 165] on div at bounding box center [273, 159] width 163 height 33
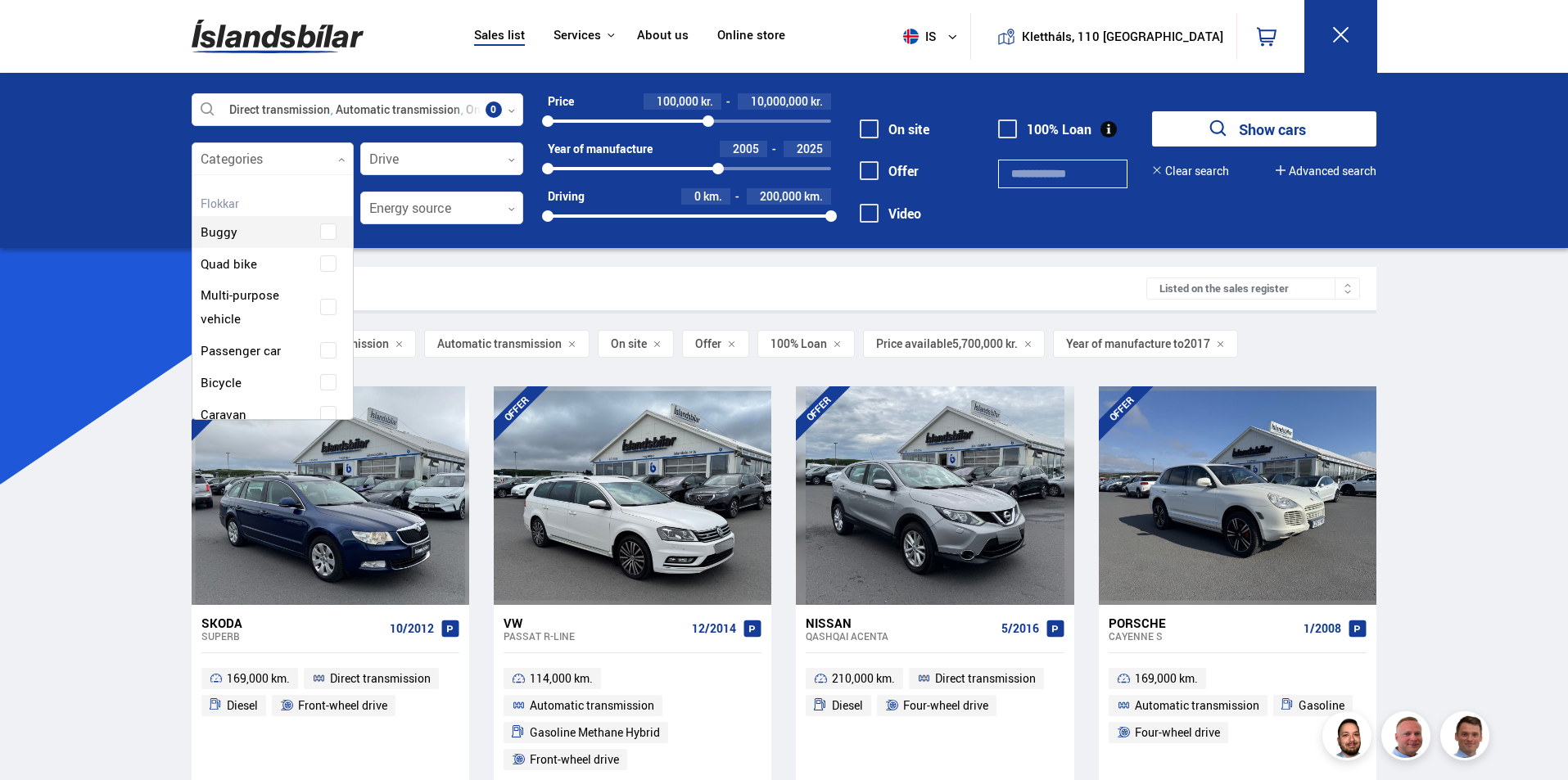
scroll to position [244, 156]
click at [499, 159] on div at bounding box center [442, 159] width 163 height 33
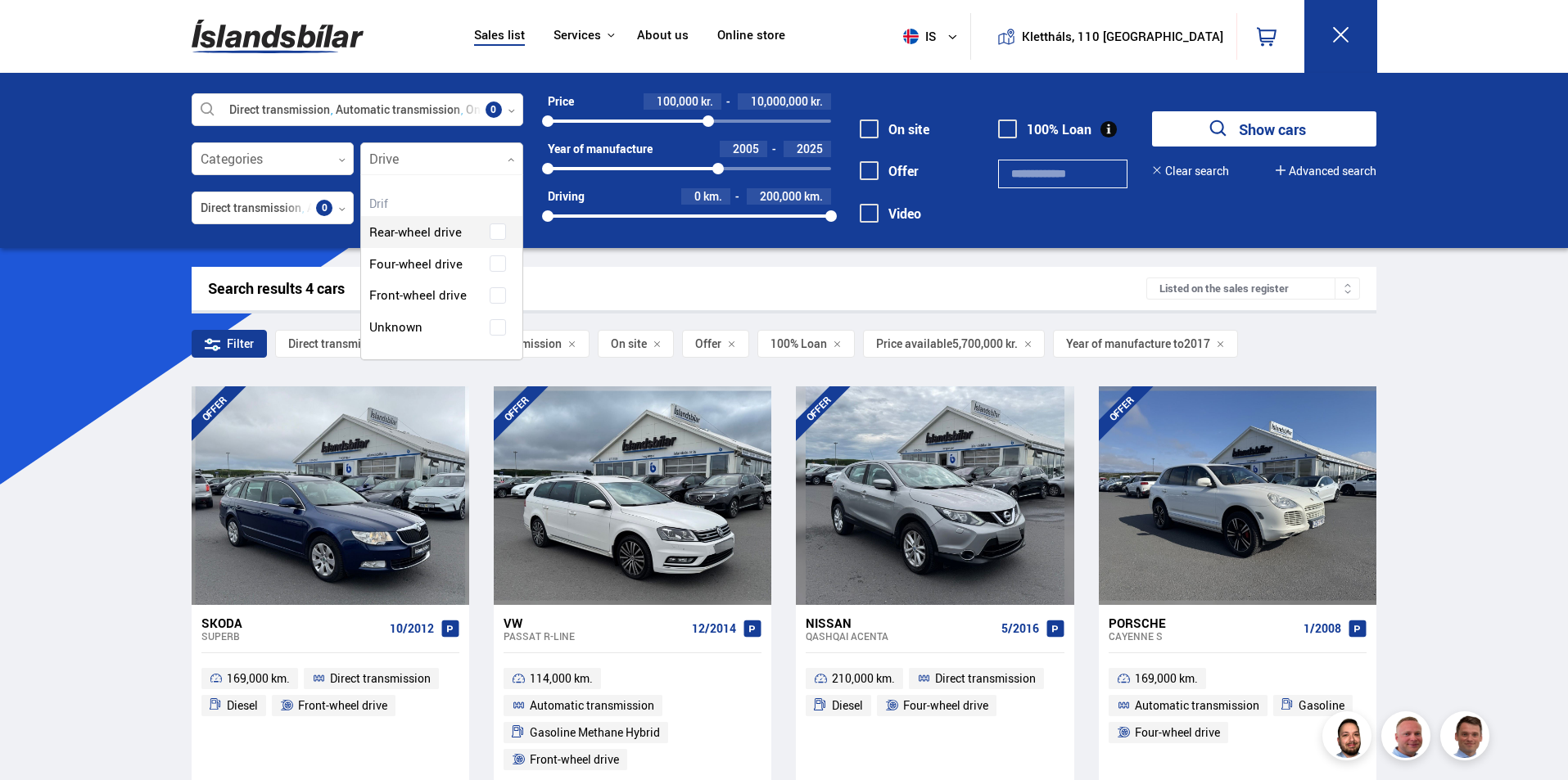
scroll to position [184, 160]
click at [494, 265] on div "Rear-wheel drive Four-wheel drive Front-wheel drive Unknown" at bounding box center [442, 299] width 161 height 152
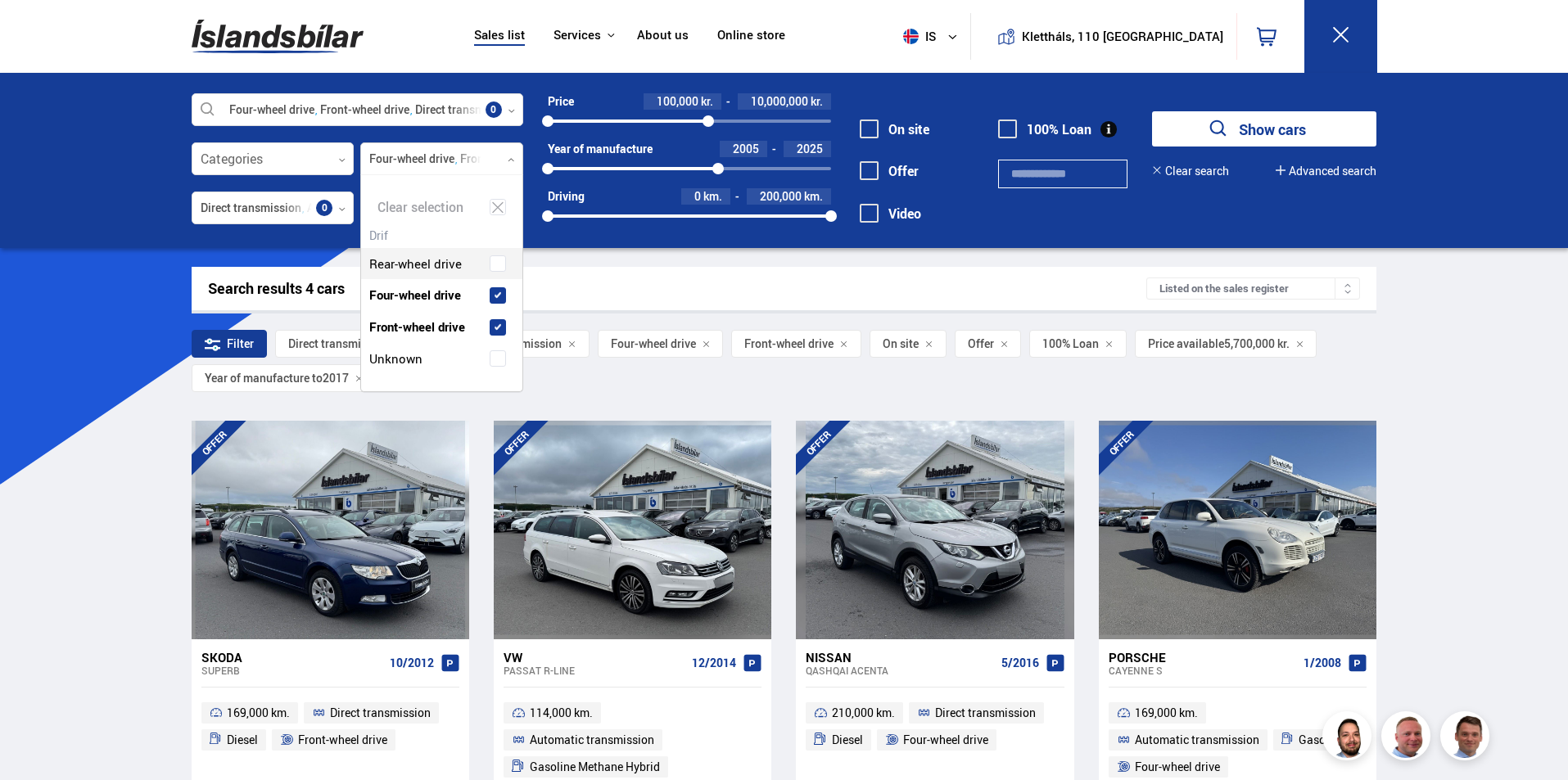
click at [1493, 322] on div "Sales list Services Icelandic cars [DOMAIN_NAME] Icelandic Defense Instructions…" at bounding box center [784, 600] width 1568 height 1201
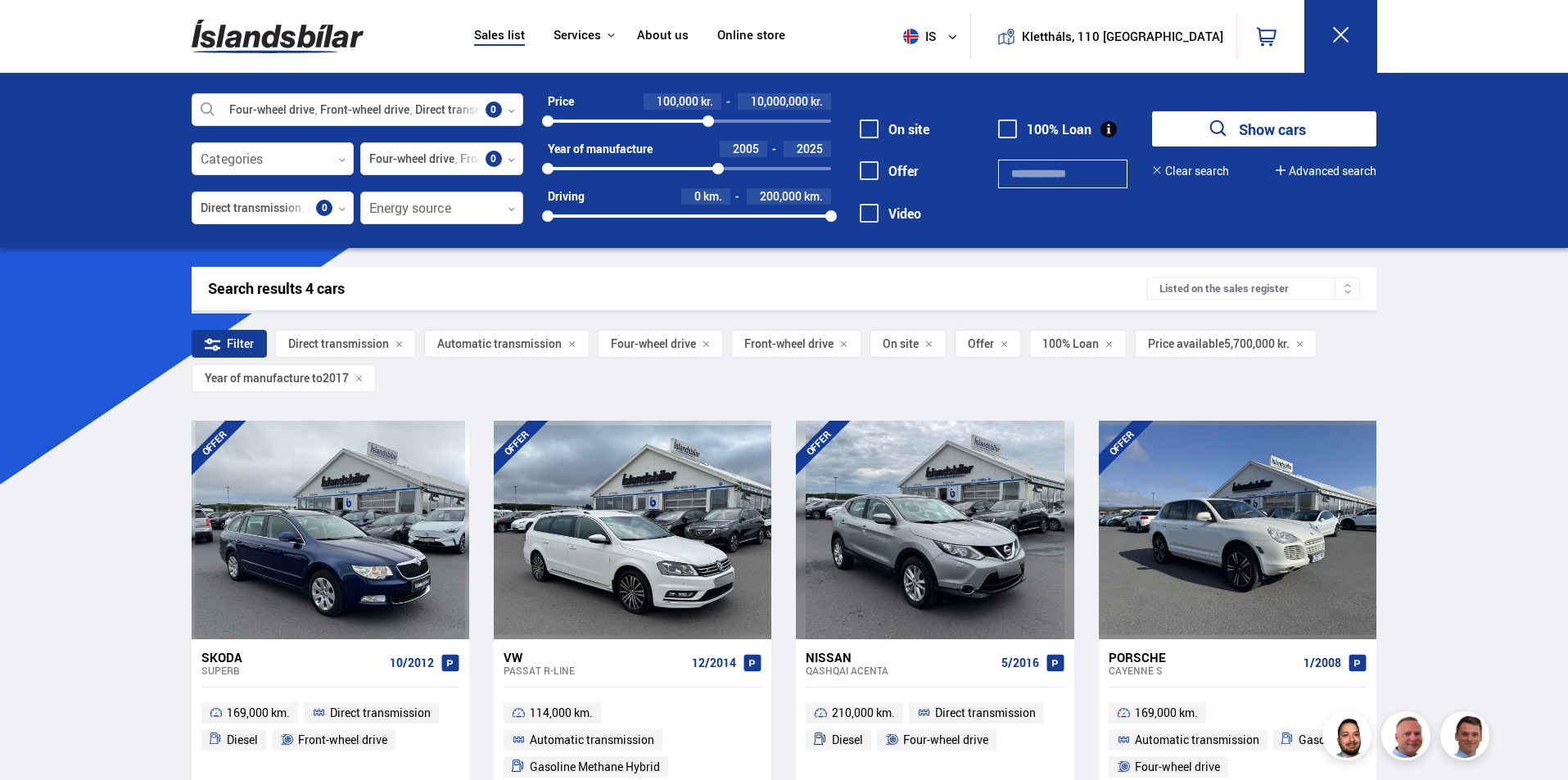
click at [512, 211] on icon at bounding box center [511, 209] width 8 height 8
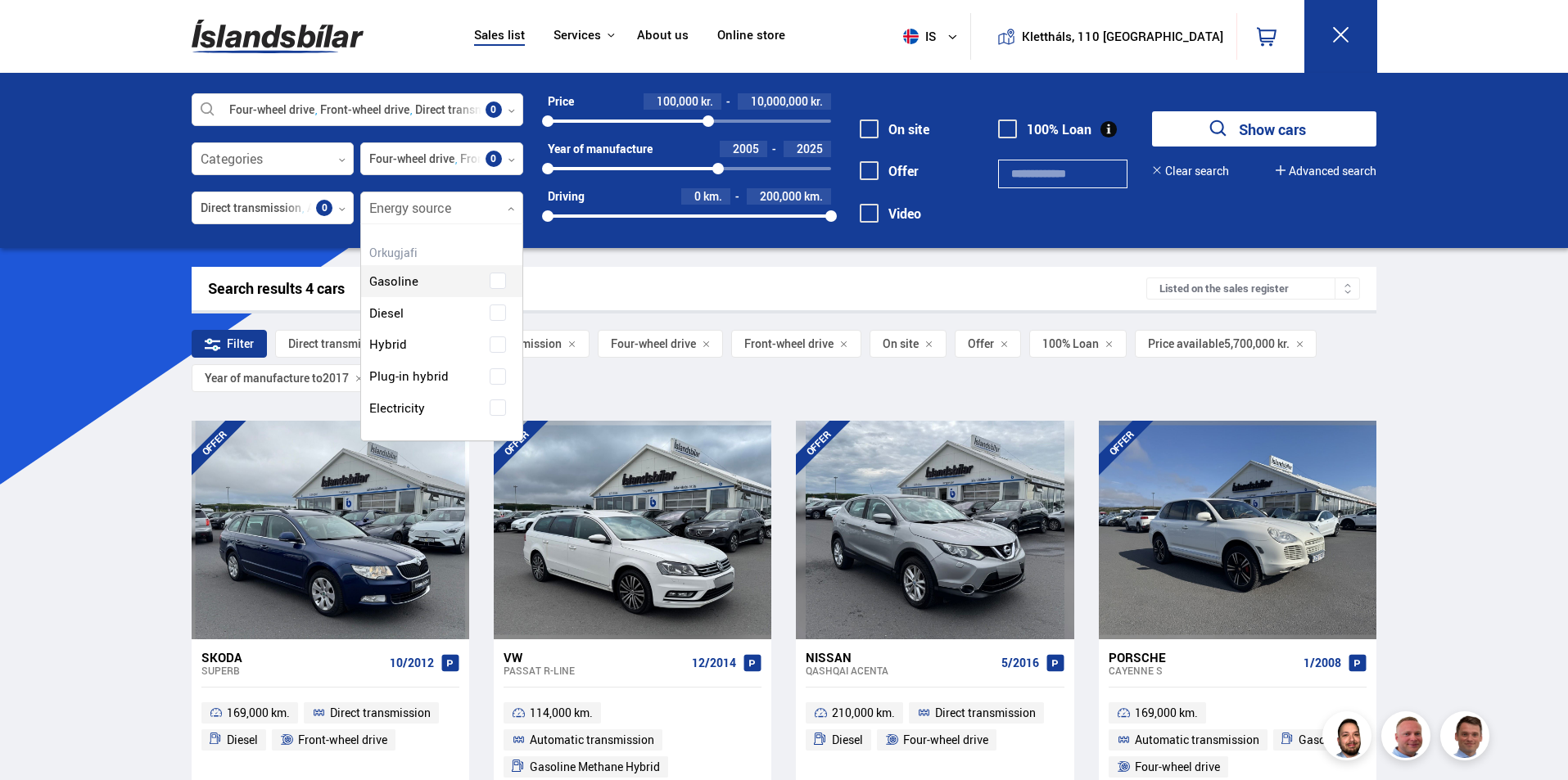
scroll to position [216, 160]
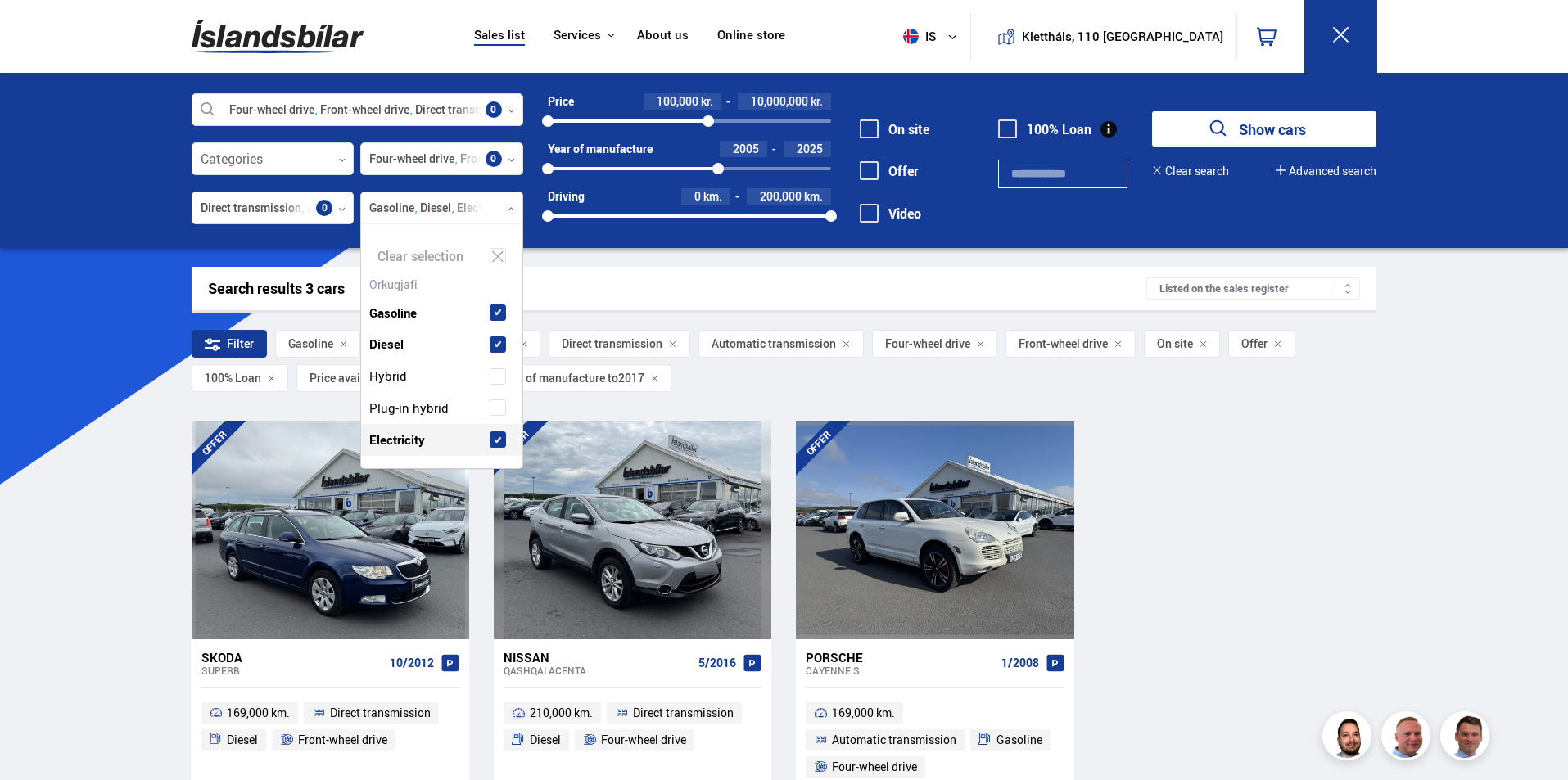
click at [1421, 531] on div "Sales list Services Icelandic cars [DOMAIN_NAME] Icelandic Defense Instructions…" at bounding box center [784, 586] width 1568 height 1173
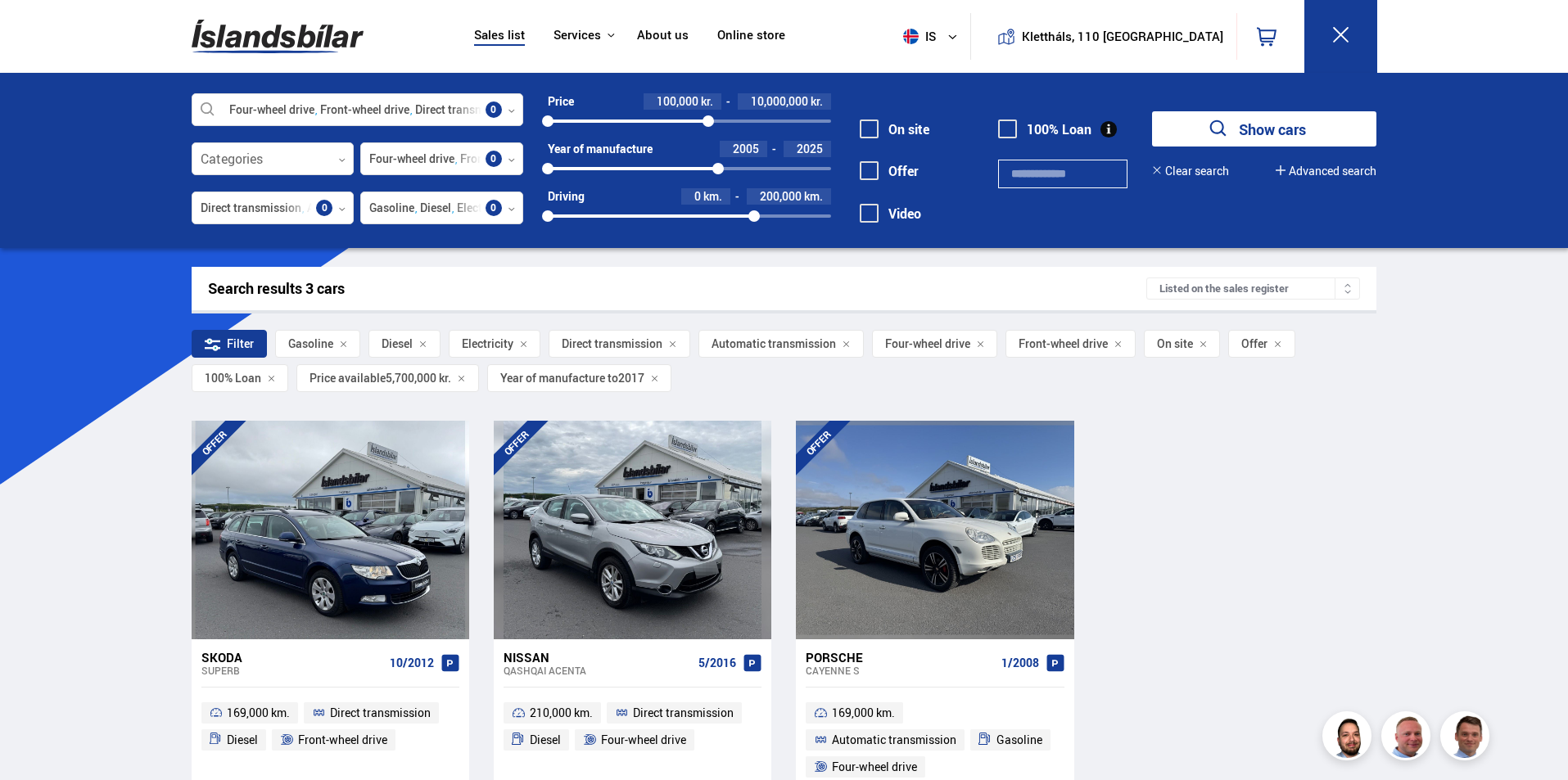
drag, startPoint x: 827, startPoint y: 215, endPoint x: 754, endPoint y: 219, distance: 73.1
click at [754, 219] on div at bounding box center [754, 215] width 11 height 11
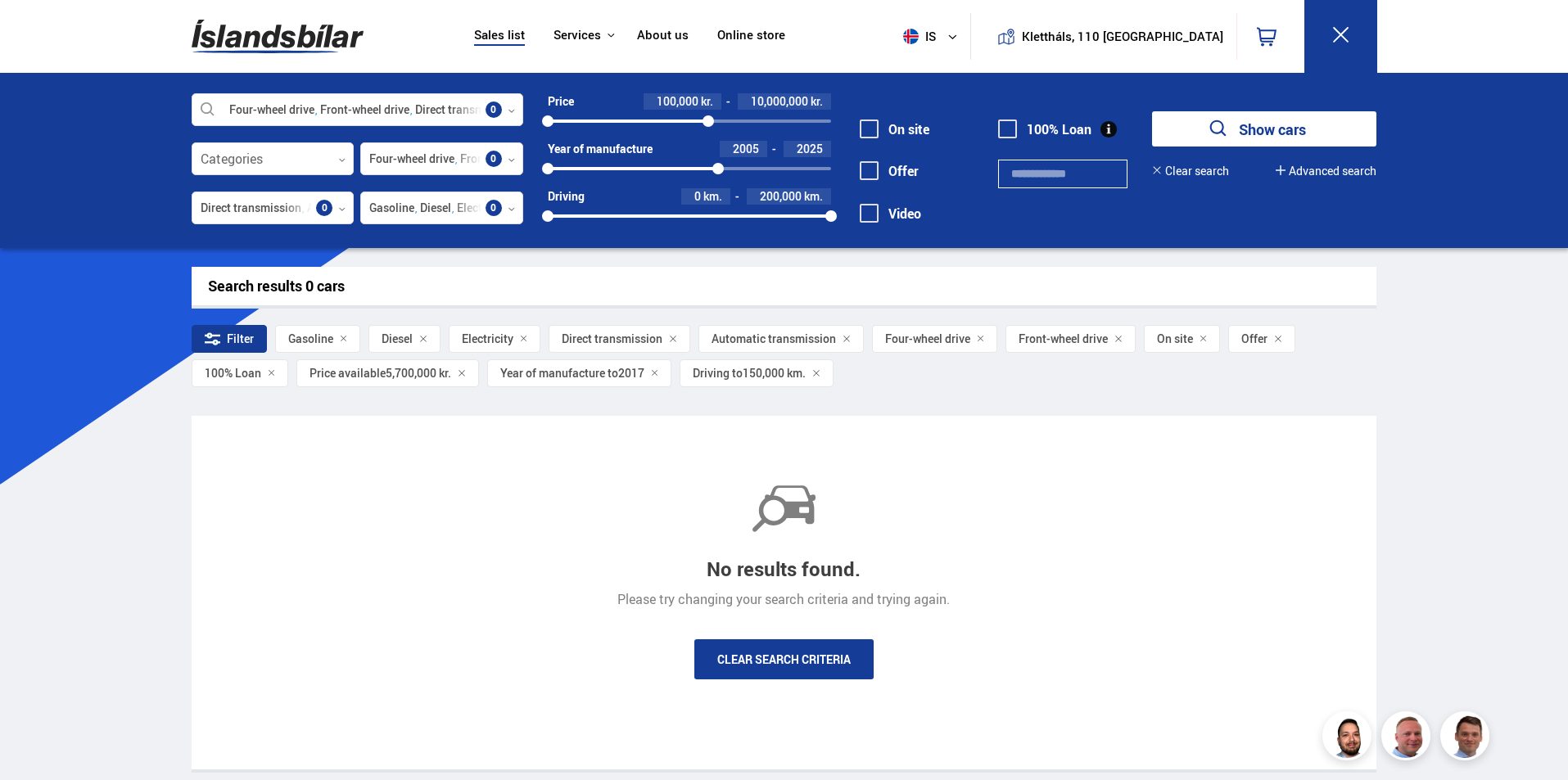
click at [835, 219] on div "200000" at bounding box center [831, 215] width 11 height 11
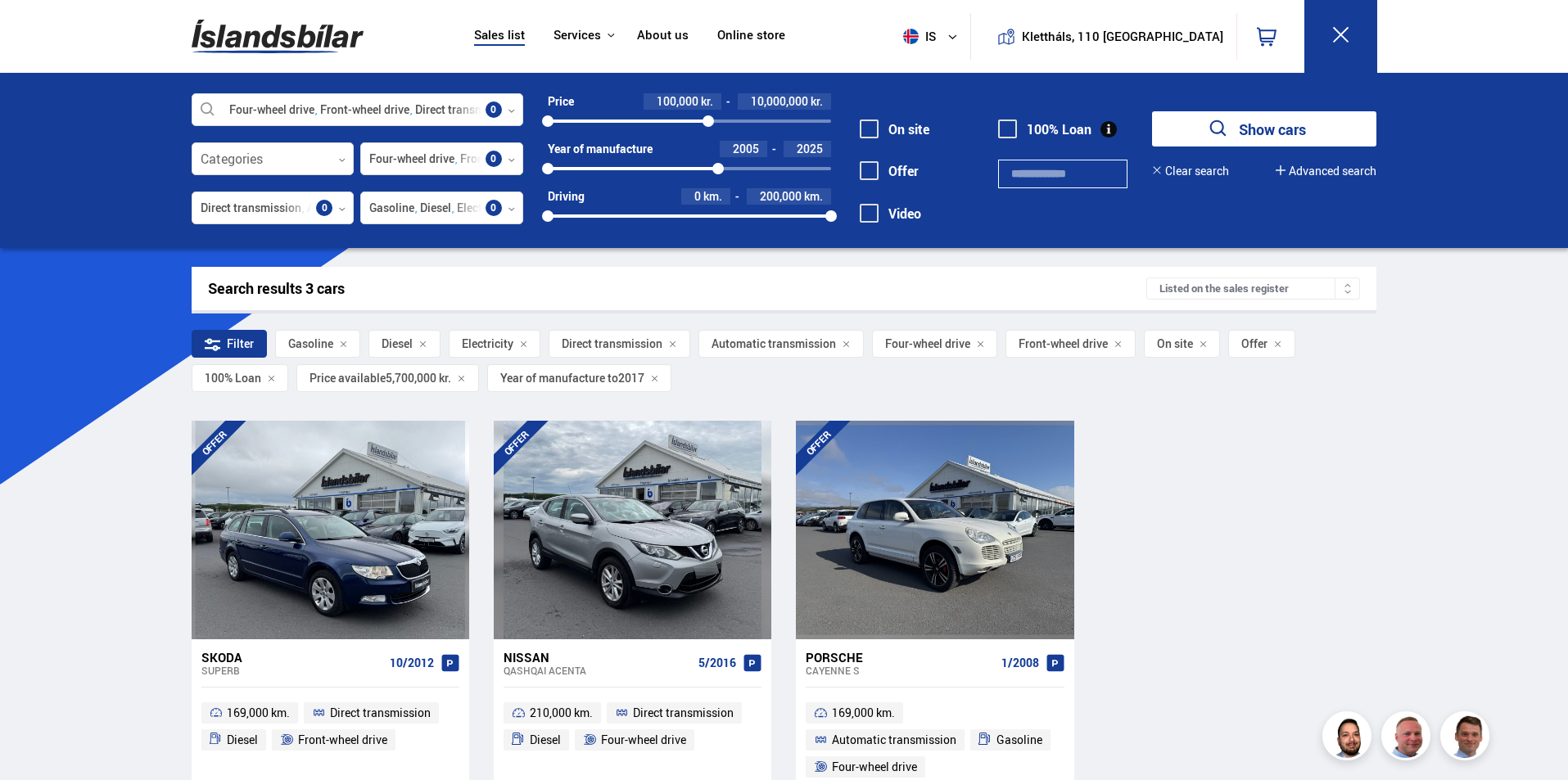
drag, startPoint x: 554, startPoint y: 220, endPoint x: 614, endPoint y: 218, distance: 60.0
click at [614, 218] on div "0 200000" at bounding box center [689, 216] width 283 height 15
drag, startPoint x: 622, startPoint y: 213, endPoint x: 687, endPoint y: 213, distance: 65.0
click at [687, 213] on div at bounding box center [687, 215] width 11 height 11
drag, startPoint x: 687, startPoint y: 213, endPoint x: 510, endPoint y: 213, distance: 177.0
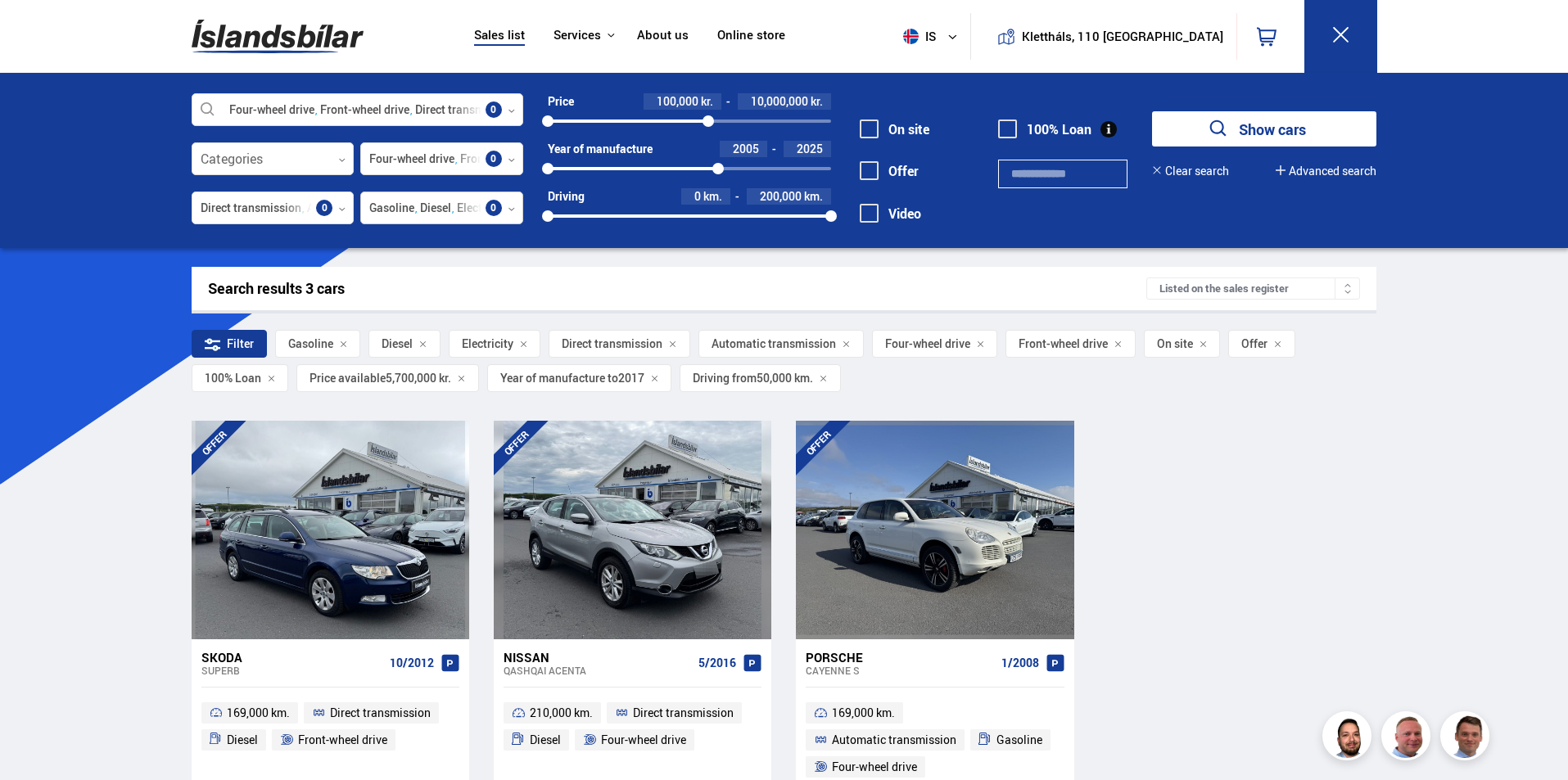
click at [510, 213] on div "Four-wheel drive Front-wheel drive Direct transmission Automatic transmission G…" at bounding box center [784, 169] width 1211 height 151
drag, startPoint x: 831, startPoint y: 215, endPoint x: 761, endPoint y: 219, distance: 70.1
click at [761, 219] on div at bounding box center [760, 215] width 11 height 11
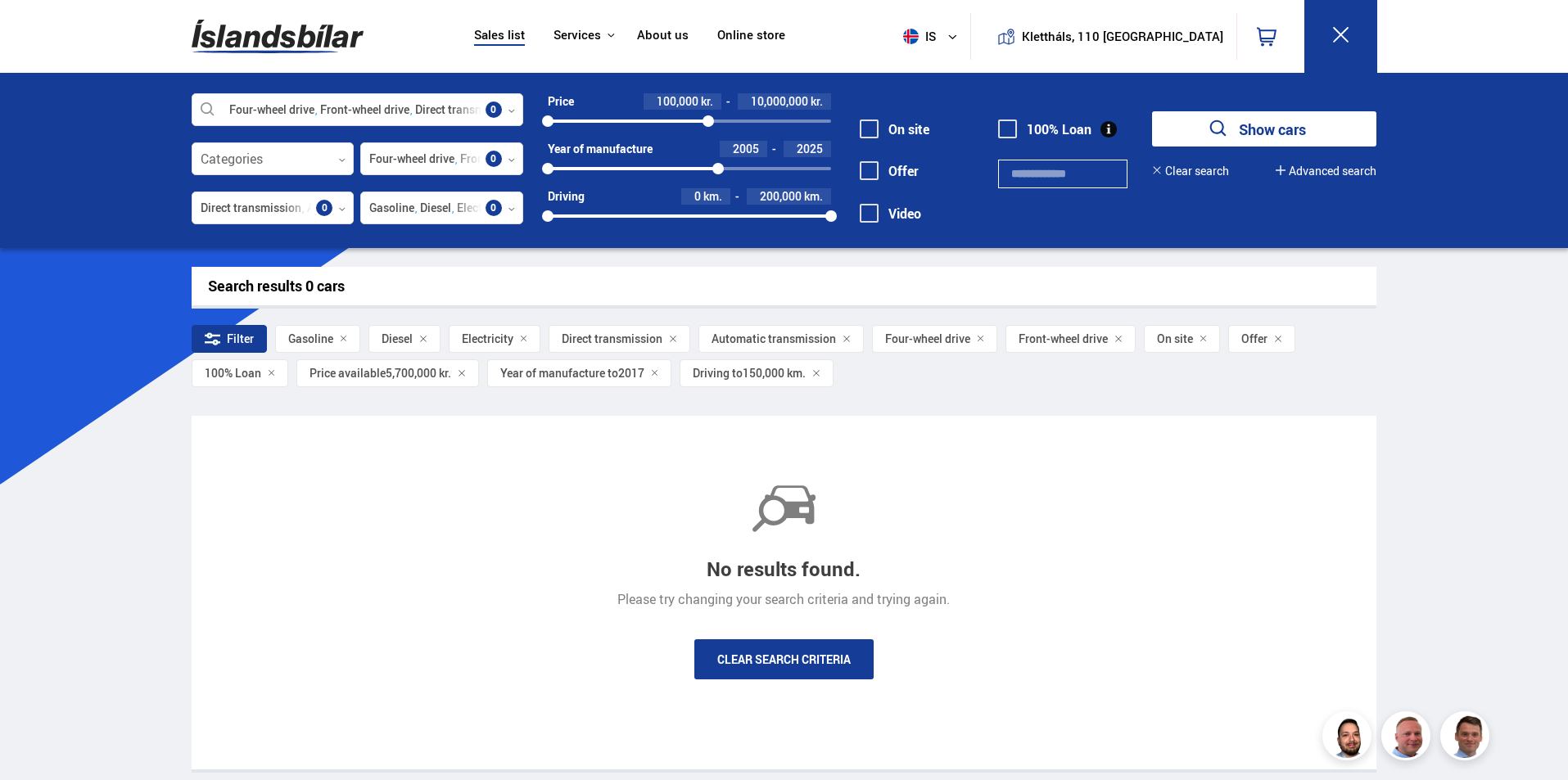
drag, startPoint x: 761, startPoint y: 217, endPoint x: 913, endPoint y: 207, distance: 152.3
click at [913, 207] on div "Four-wheel drive Front-wheel drive Direct transmission Automatic transmission G…" at bounding box center [784, 169] width 1211 height 151
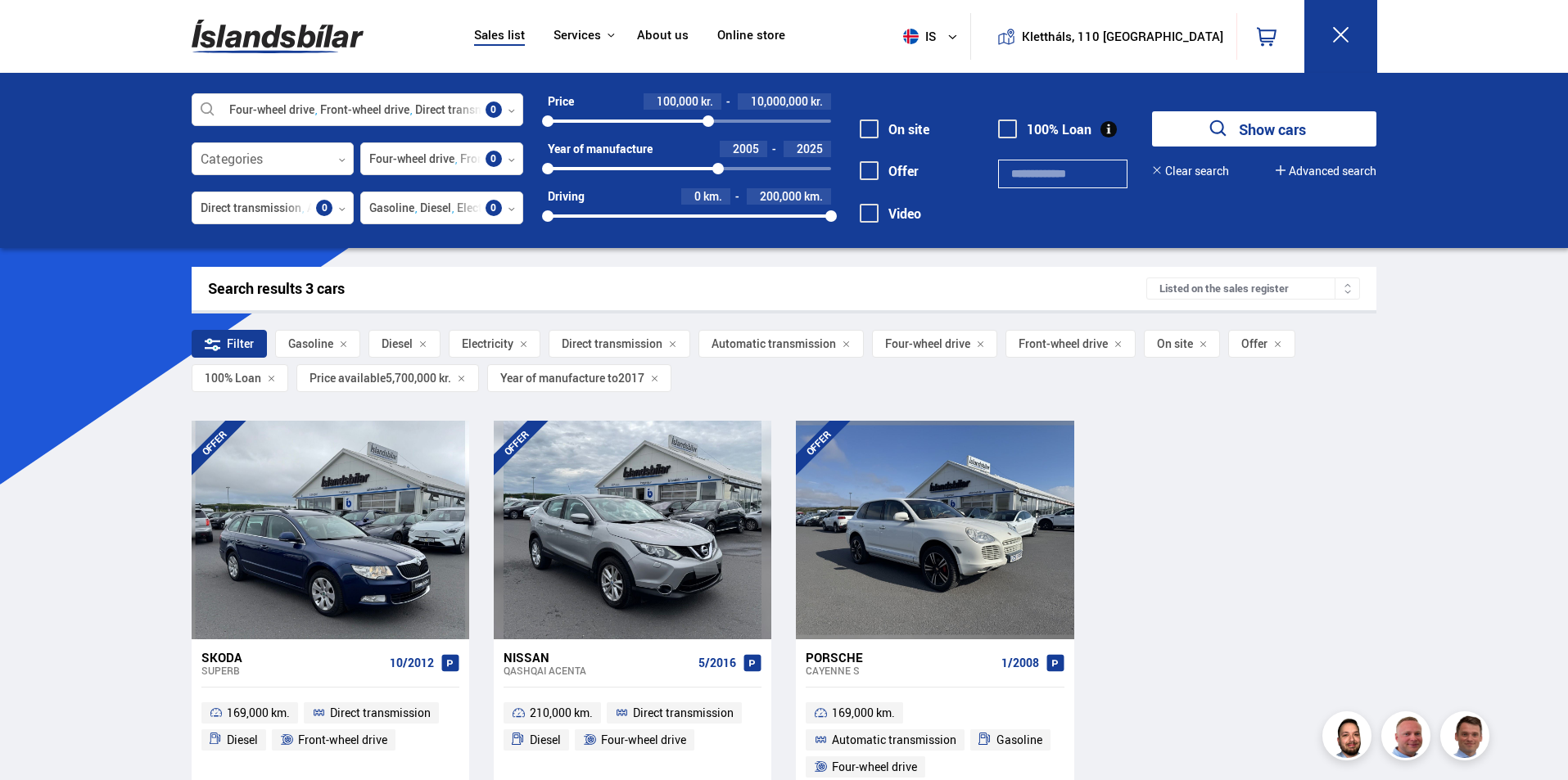
drag, startPoint x: 547, startPoint y: 213, endPoint x: 670, endPoint y: 213, distance: 123.0
click at [554, 213] on div at bounding box center [547, 215] width 11 height 11
drag, startPoint x: 677, startPoint y: 213, endPoint x: 655, endPoint y: 213, distance: 22.0
click at [655, 213] on div at bounding box center [654, 215] width 11 height 11
click at [1234, 486] on div "OFFER [GEOGRAPHIC_DATA] Superb 10/2012 169,000 km. Direct transmission Diesel F…" at bounding box center [784, 631] width 1186 height 420
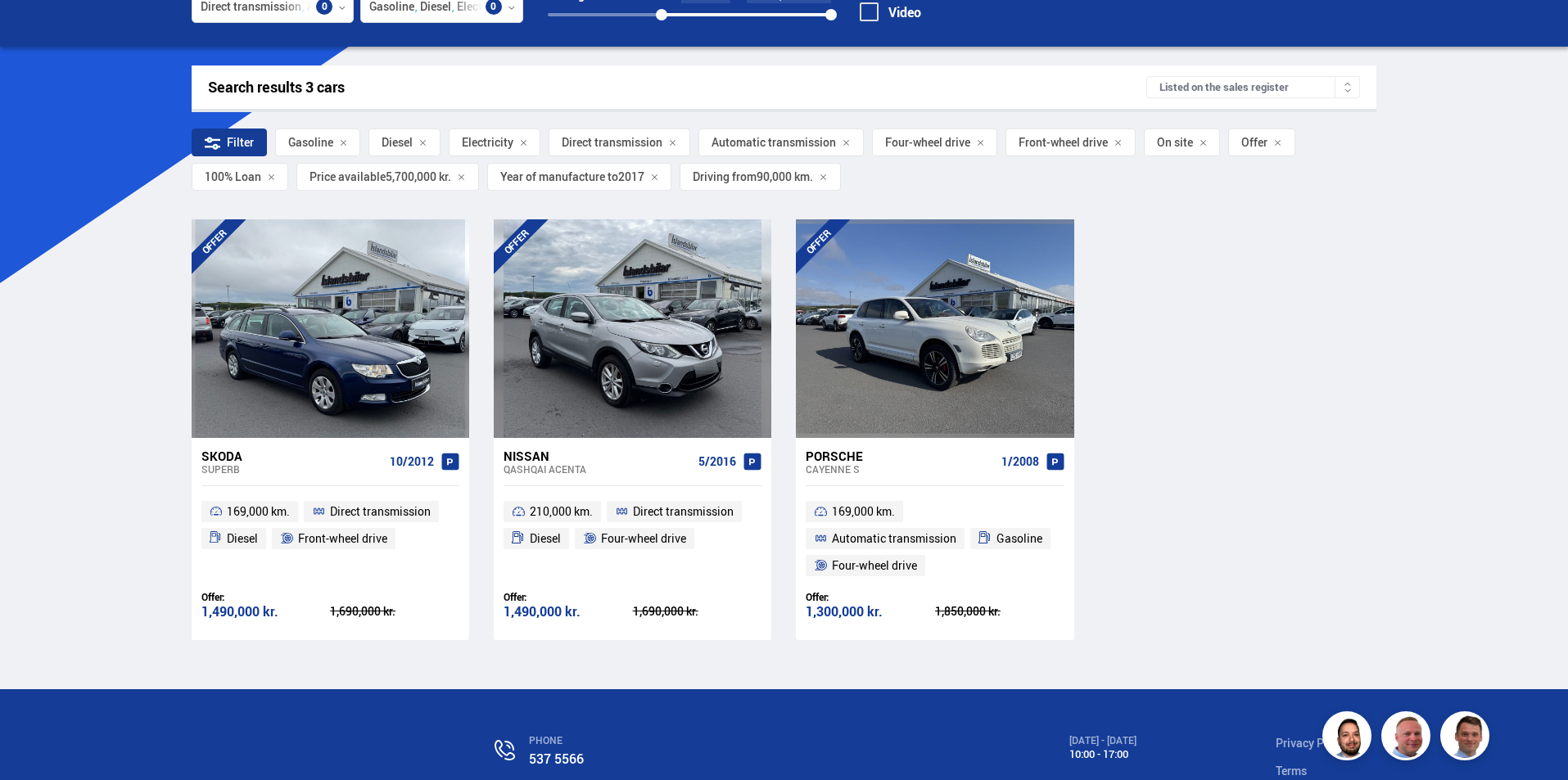
scroll to position [246, 0]
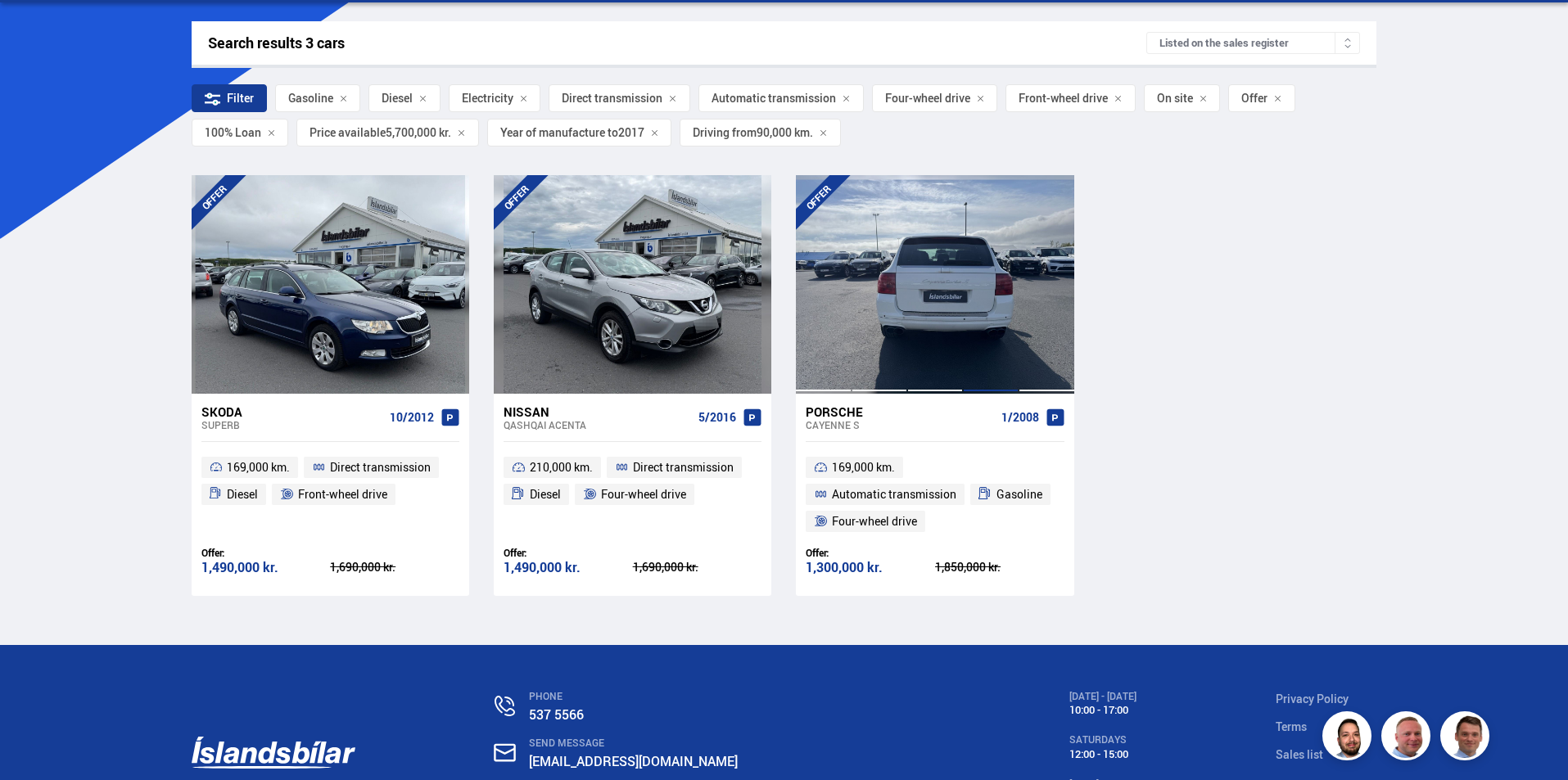
click at [969, 318] on div at bounding box center [990, 284] width 56 height 218
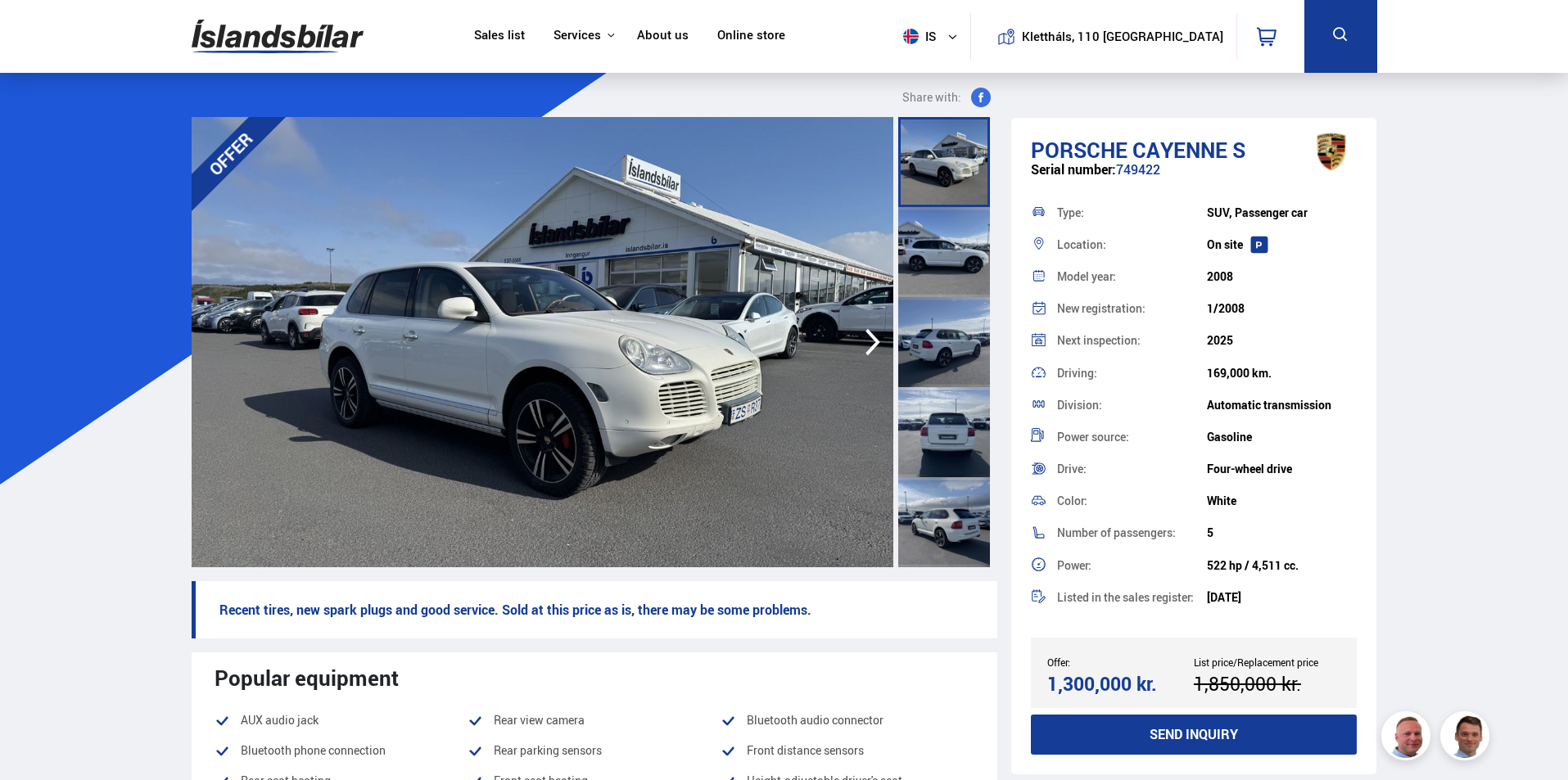
click at [875, 340] on icon "button" at bounding box center [872, 343] width 15 height 27
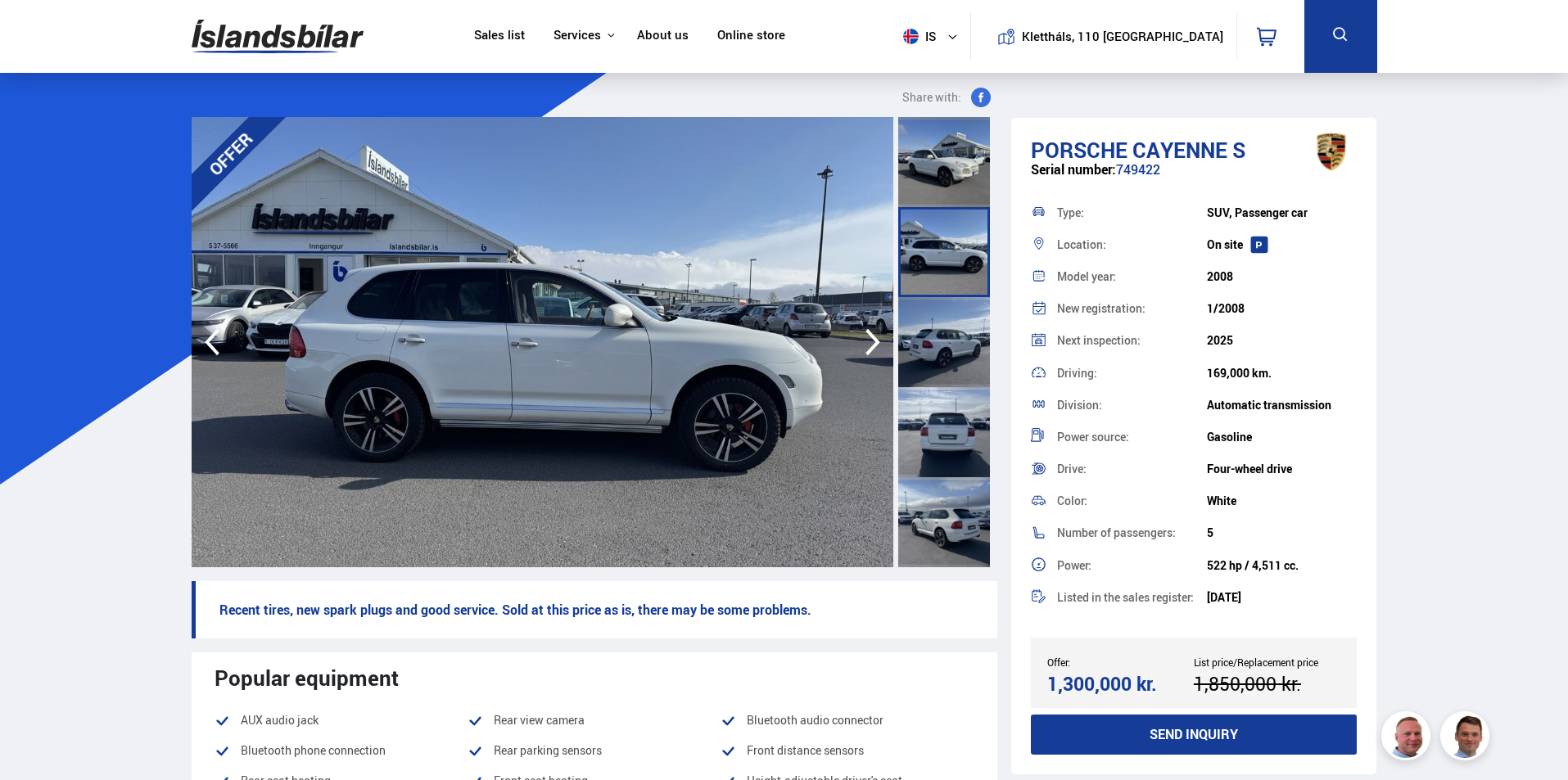
click at [875, 340] on icon "button" at bounding box center [872, 343] width 15 height 27
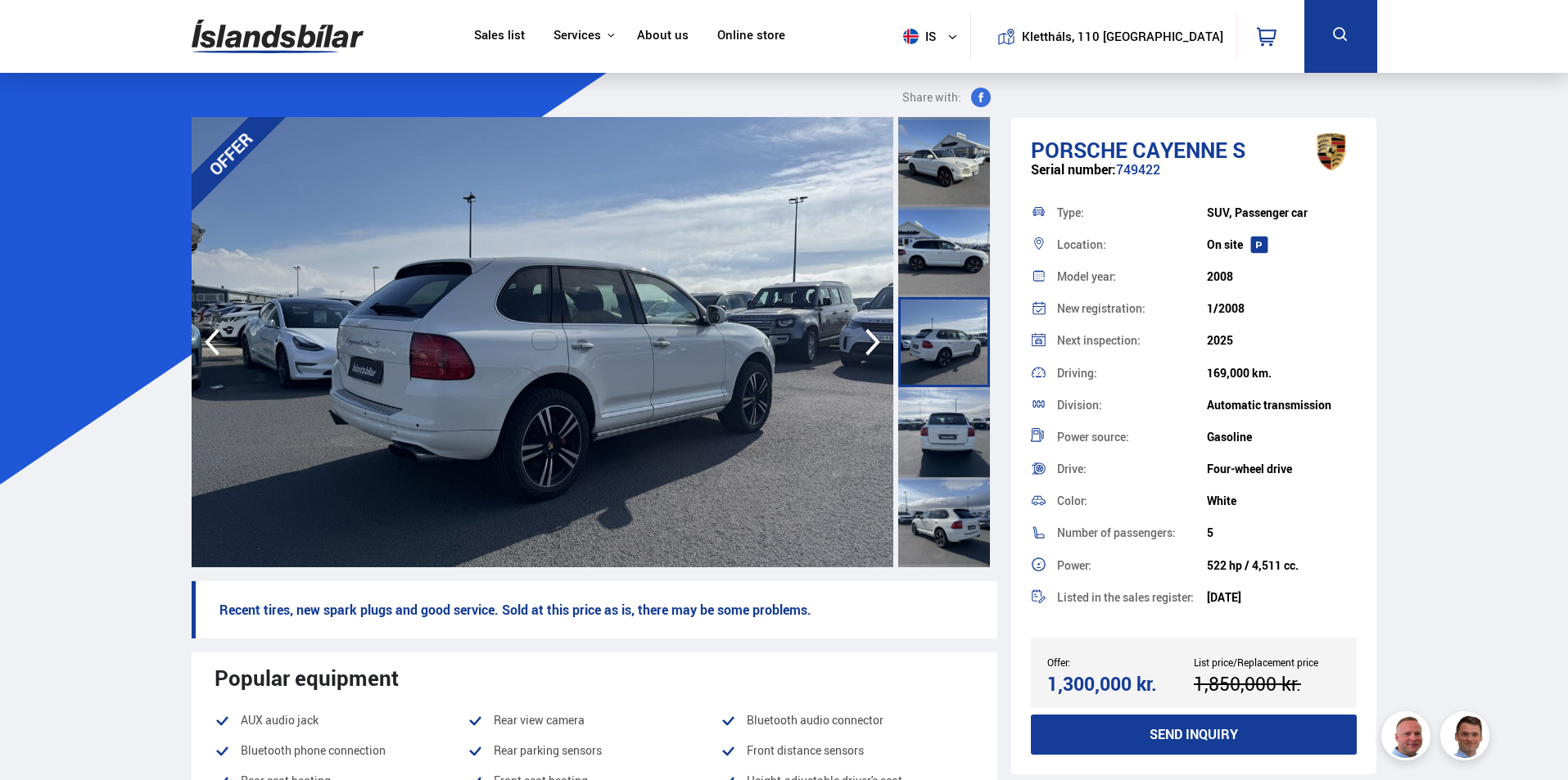
click at [875, 340] on icon "button" at bounding box center [872, 343] width 15 height 27
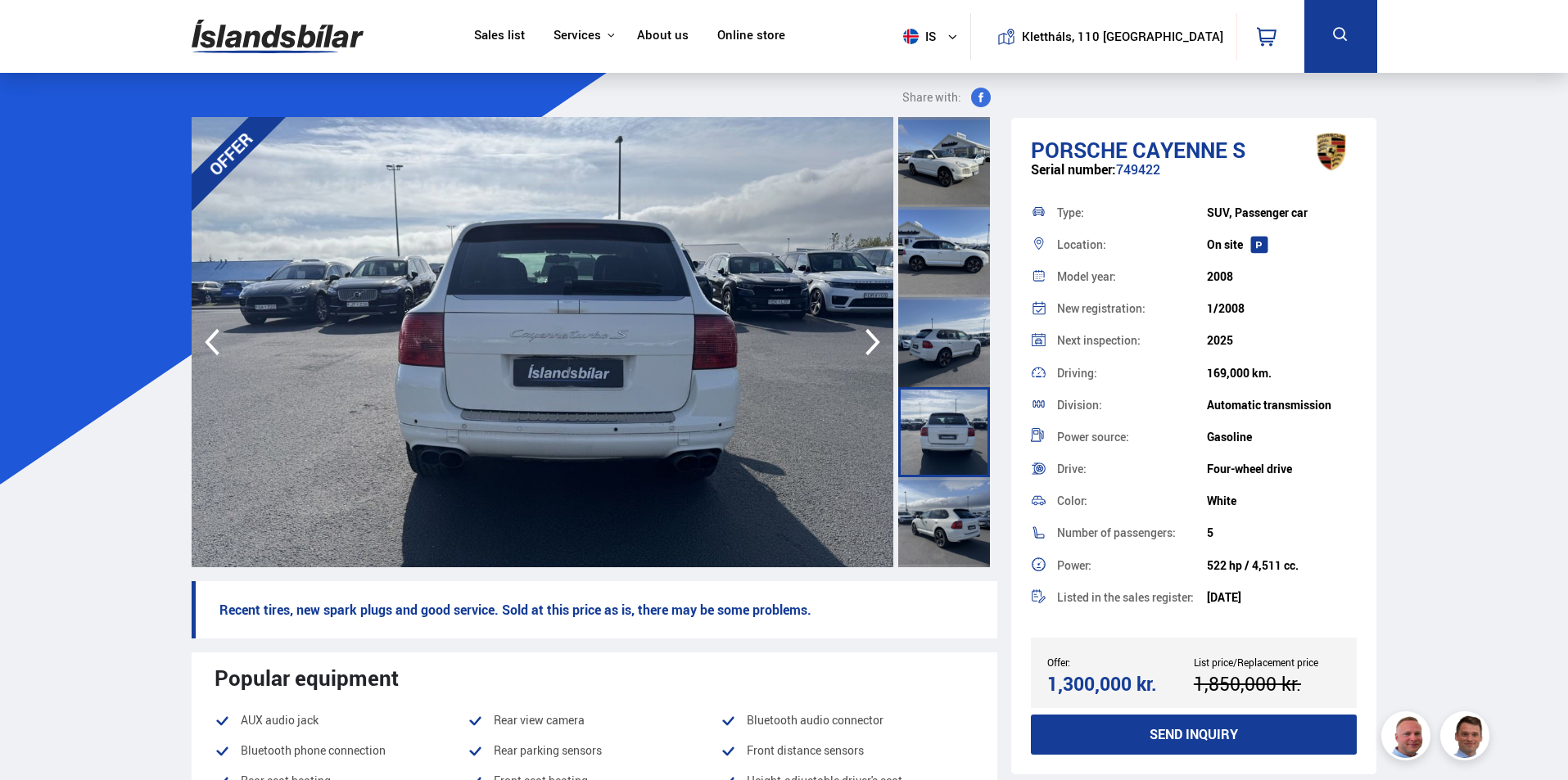
click at [875, 340] on icon "button" at bounding box center [872, 343] width 15 height 27
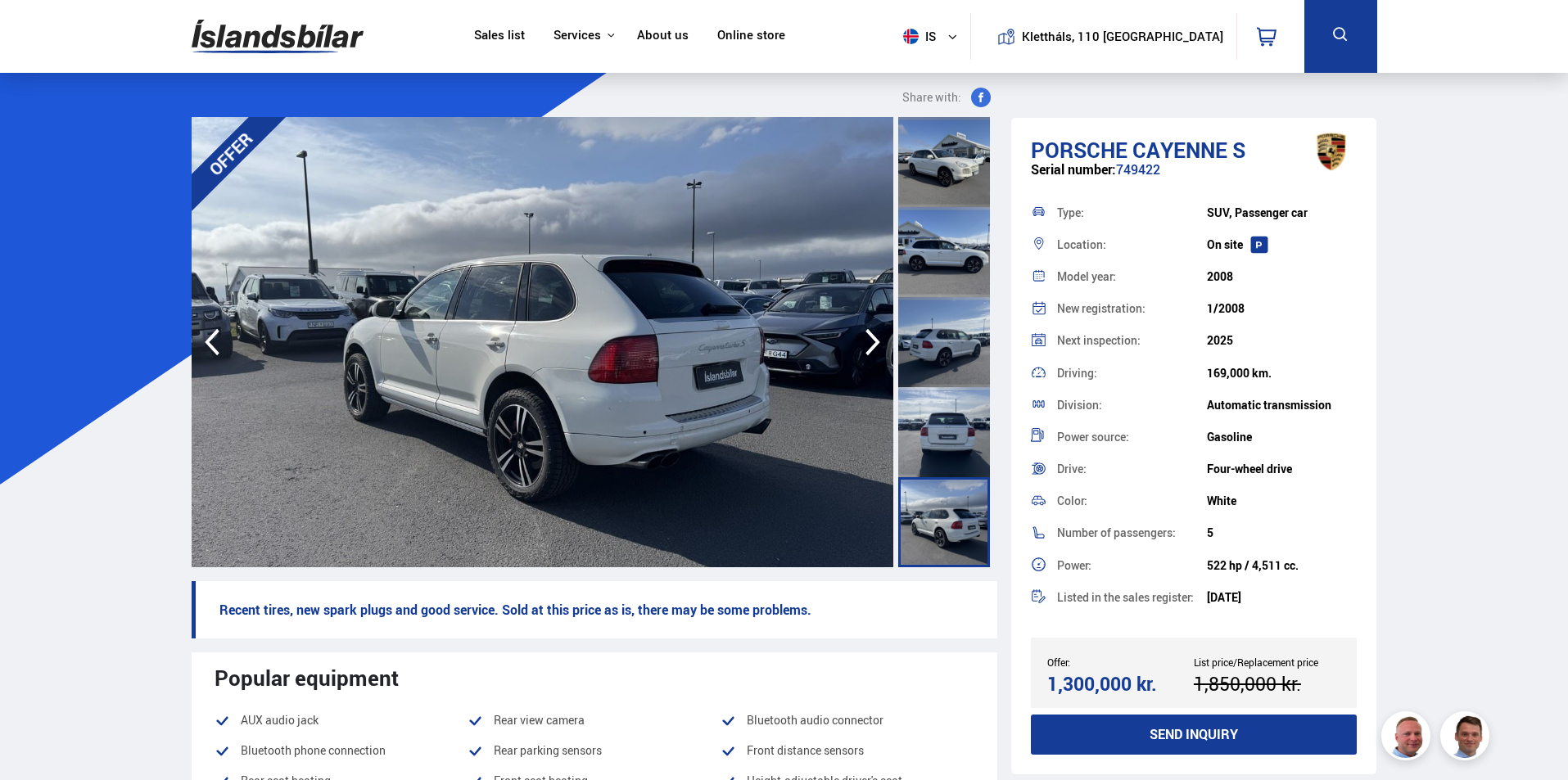
click at [875, 340] on icon "button" at bounding box center [872, 343] width 15 height 27
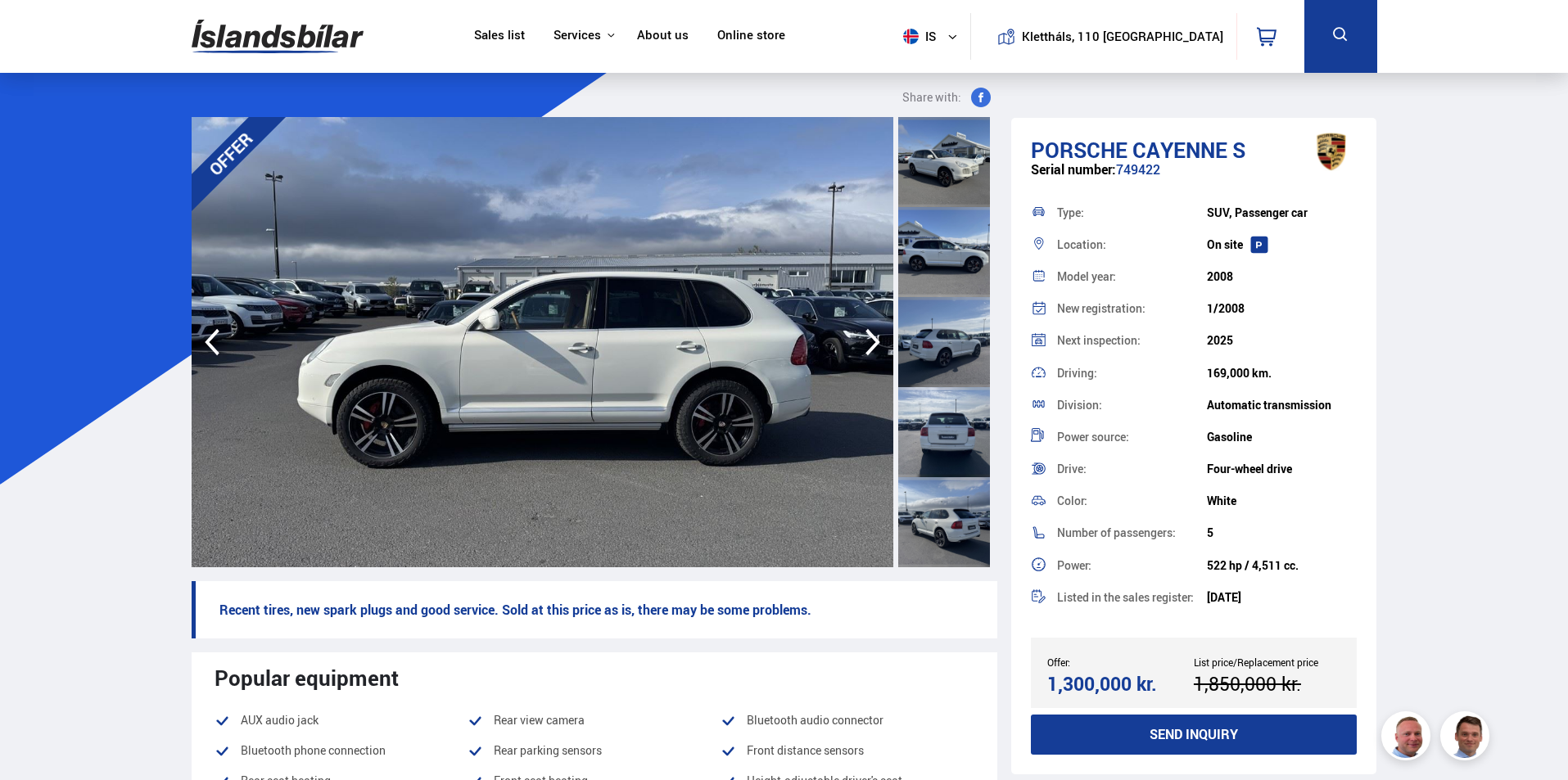
click at [875, 340] on icon "button" at bounding box center [872, 343] width 15 height 27
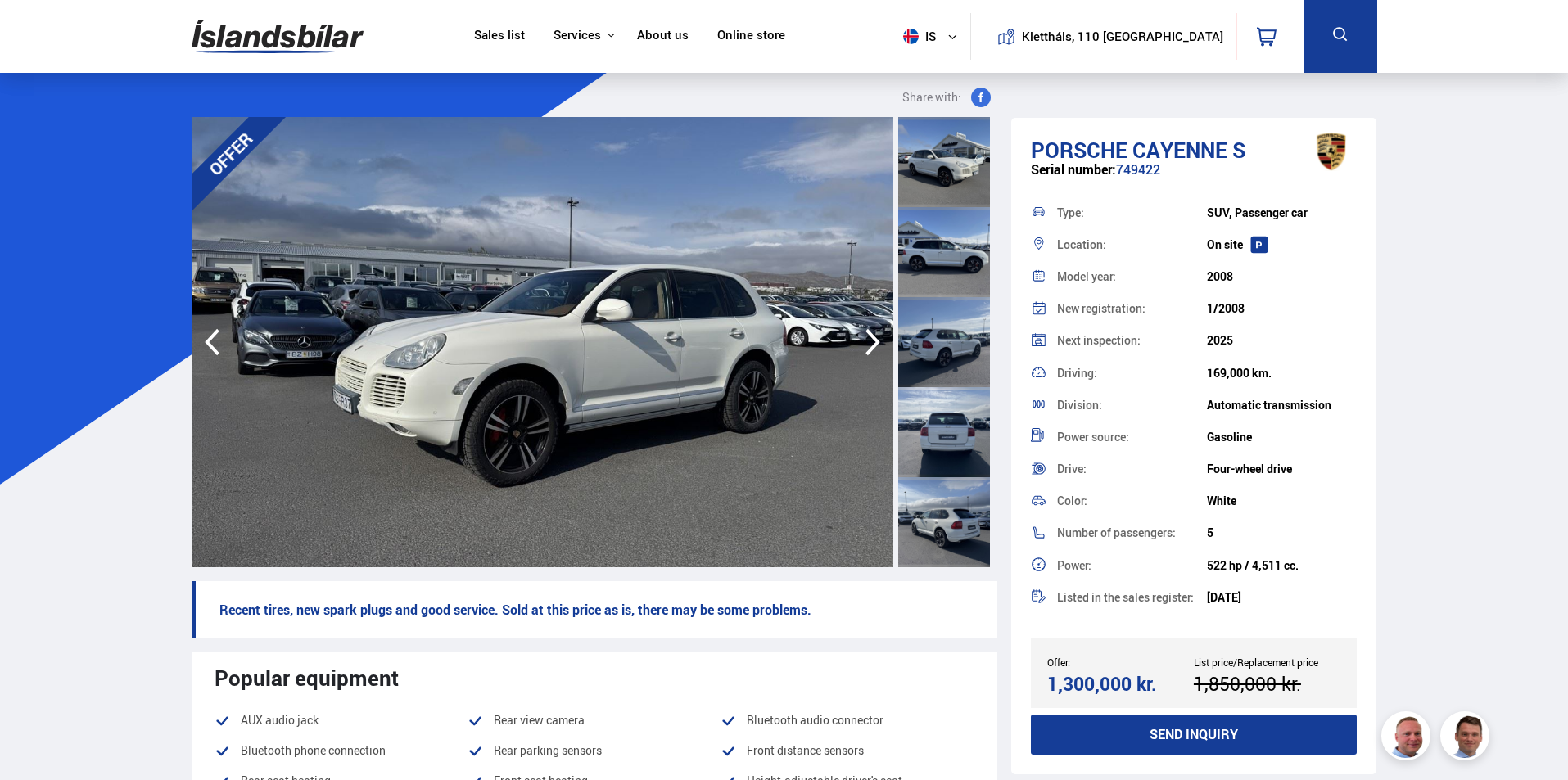
click at [875, 340] on icon "button" at bounding box center [872, 343] width 15 height 27
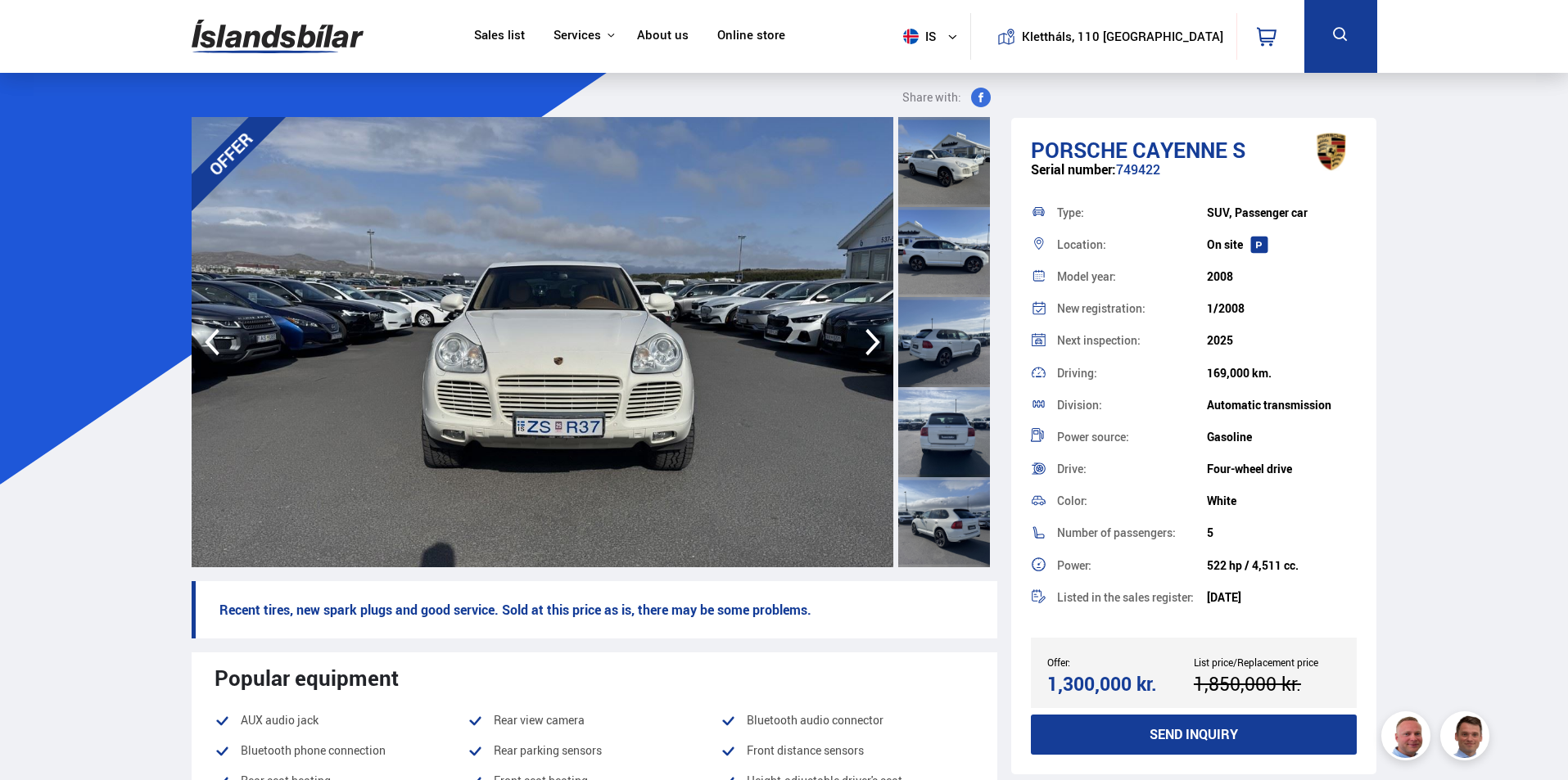
click at [875, 340] on icon "button" at bounding box center [872, 343] width 15 height 27
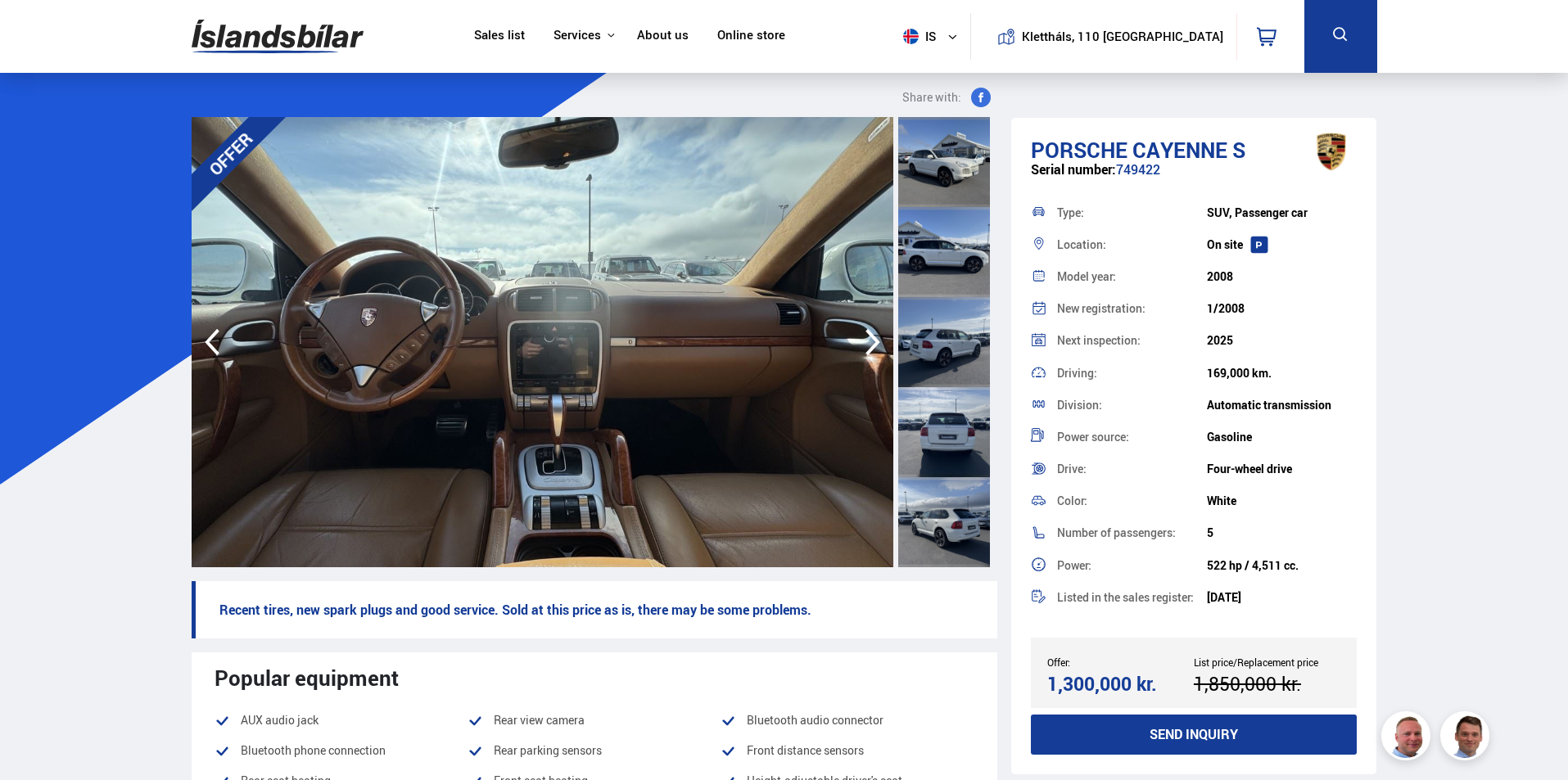
click at [875, 340] on icon "button" at bounding box center [872, 343] width 15 height 27
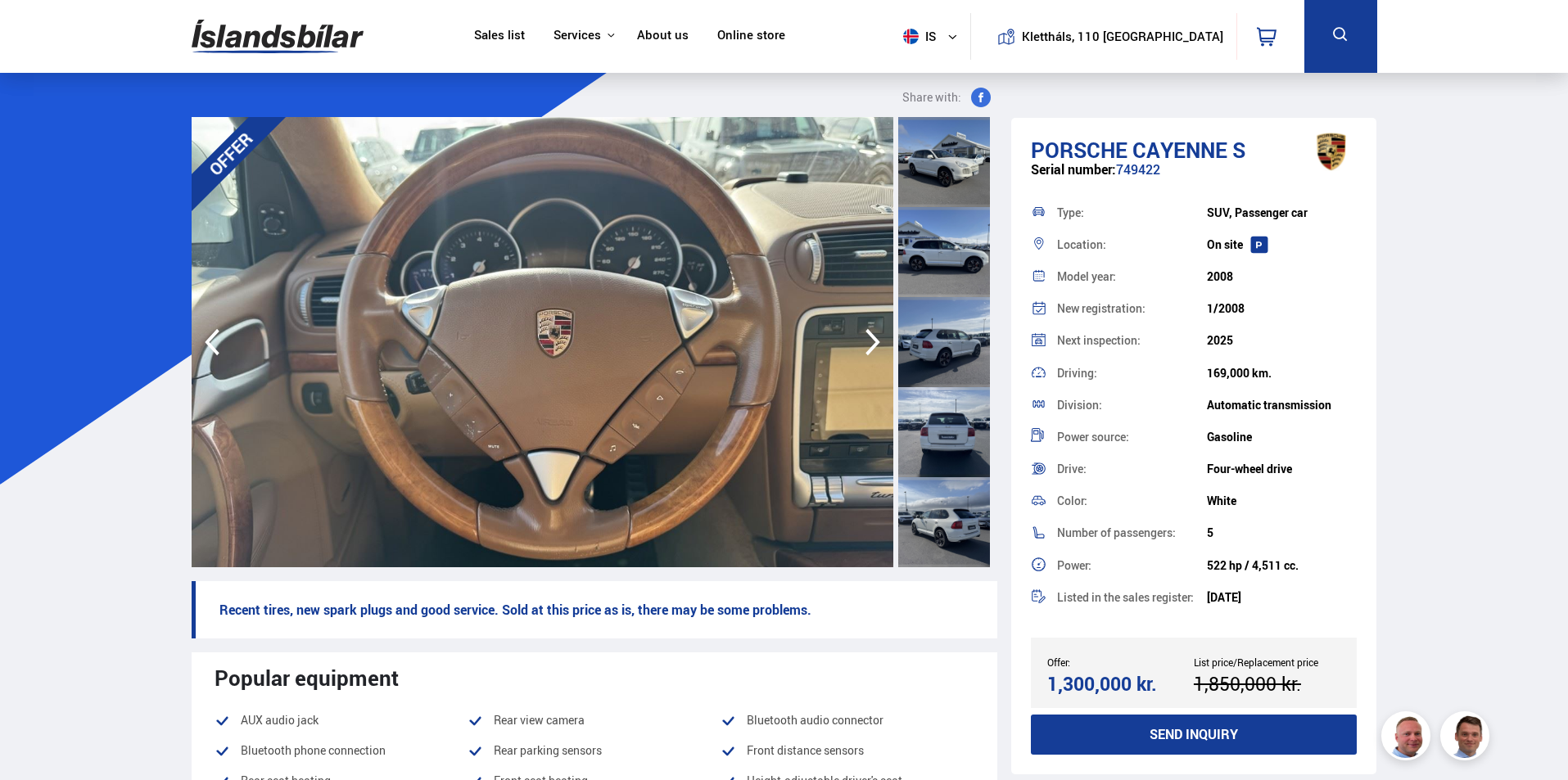
click at [875, 340] on icon "button" at bounding box center [872, 343] width 15 height 27
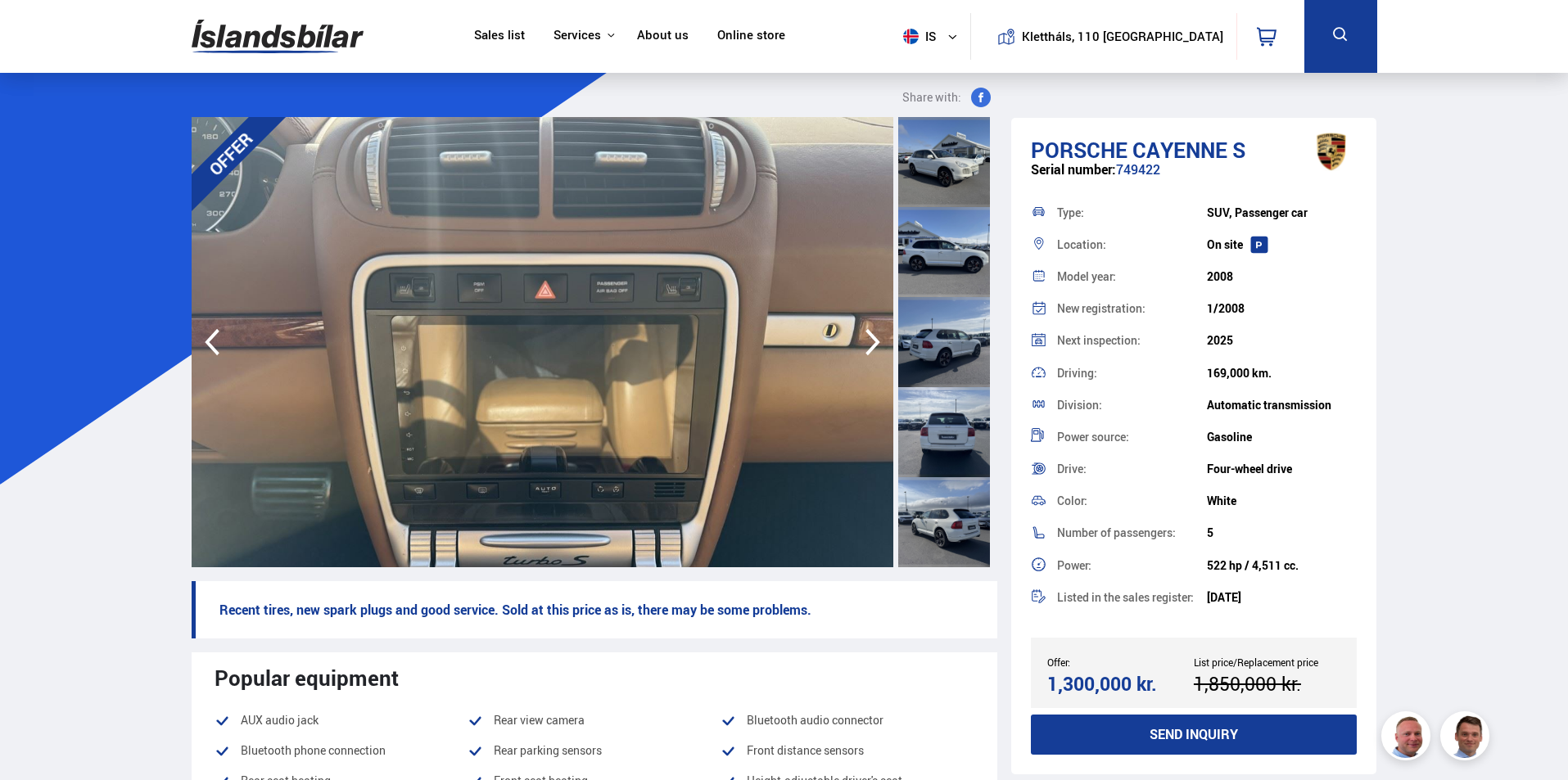
click at [875, 340] on icon "button" at bounding box center [872, 343] width 15 height 27
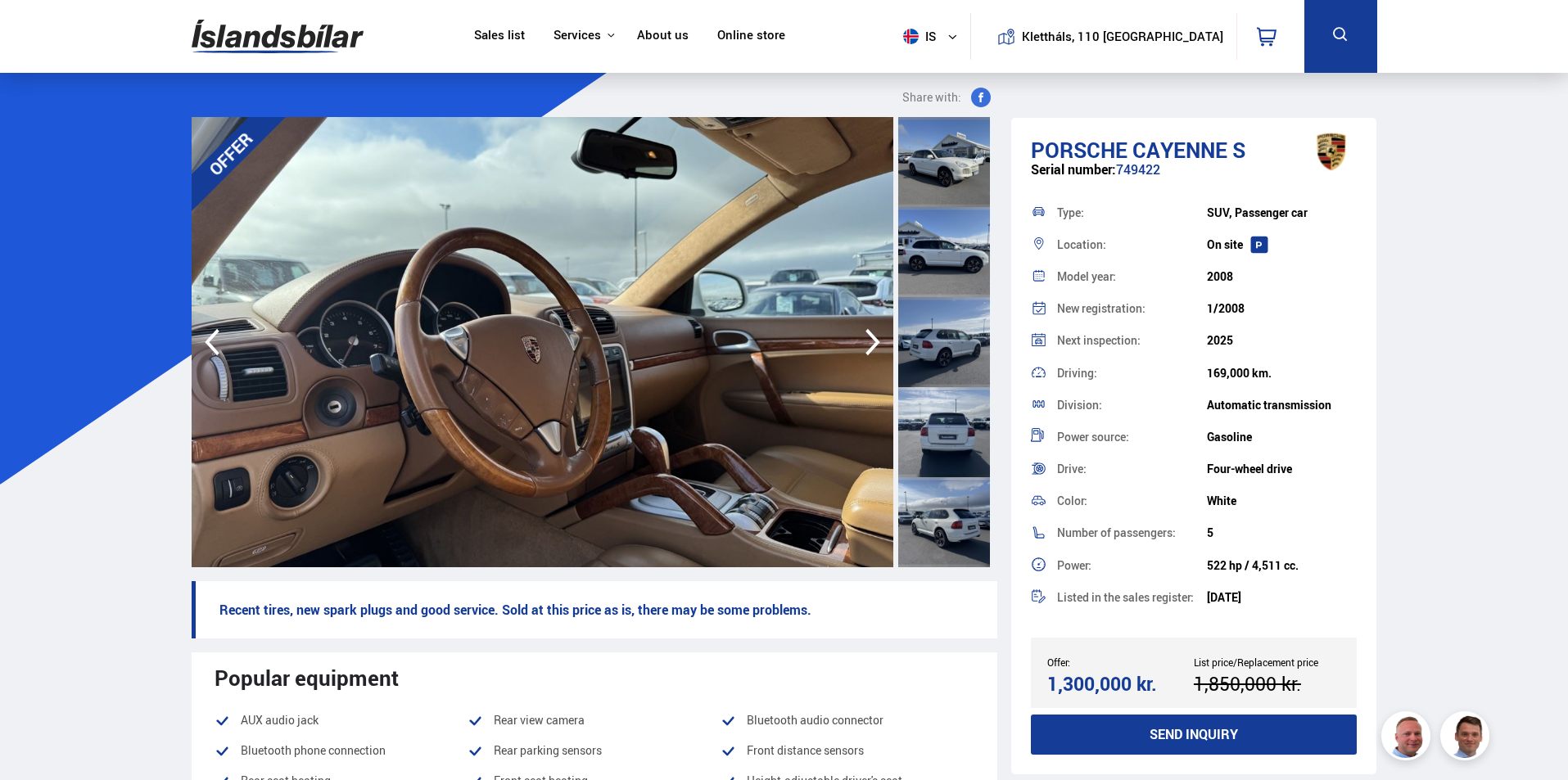
click at [875, 340] on icon "button" at bounding box center [872, 343] width 15 height 27
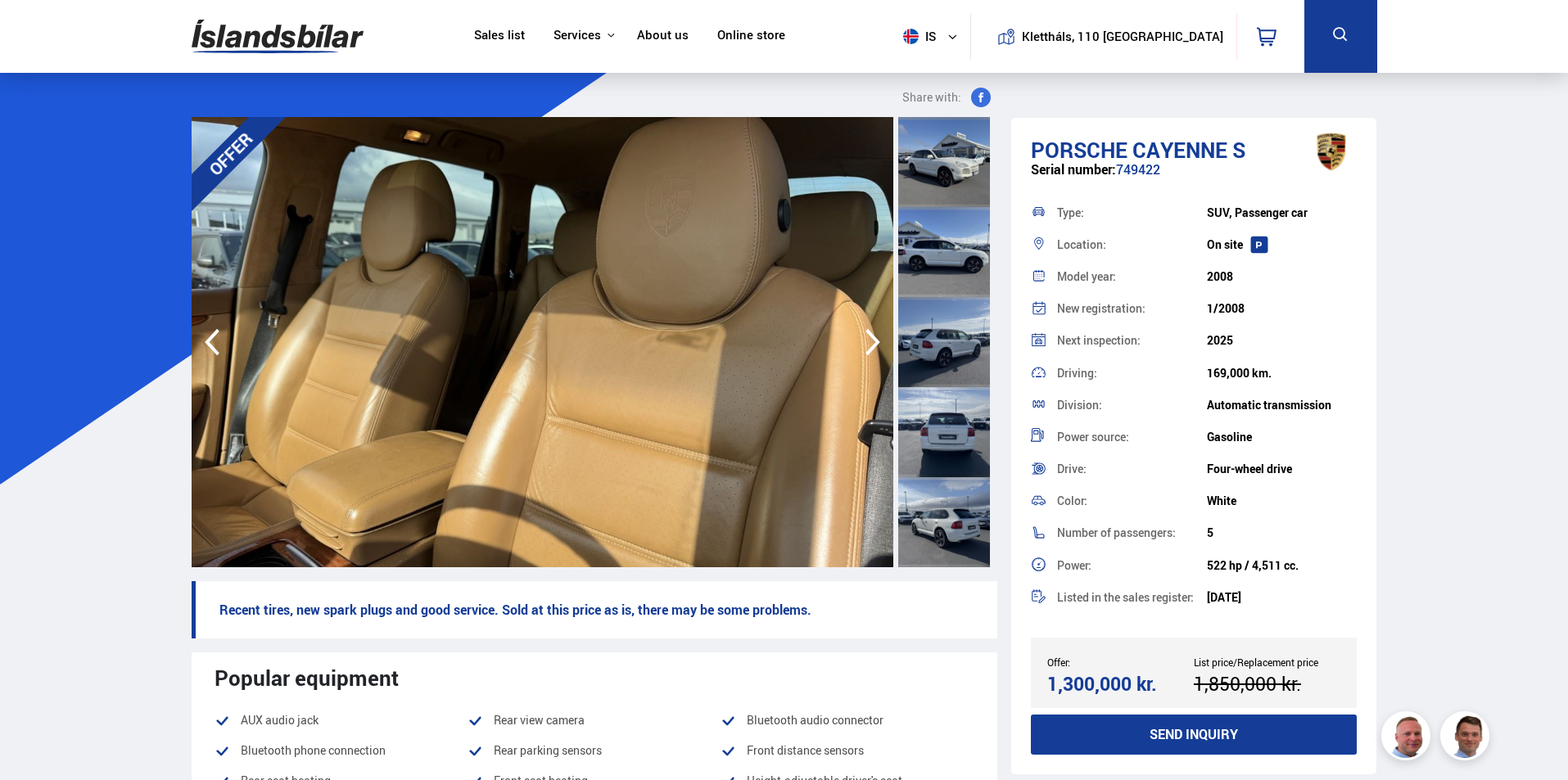
click at [875, 340] on icon "button" at bounding box center [872, 343] width 15 height 27
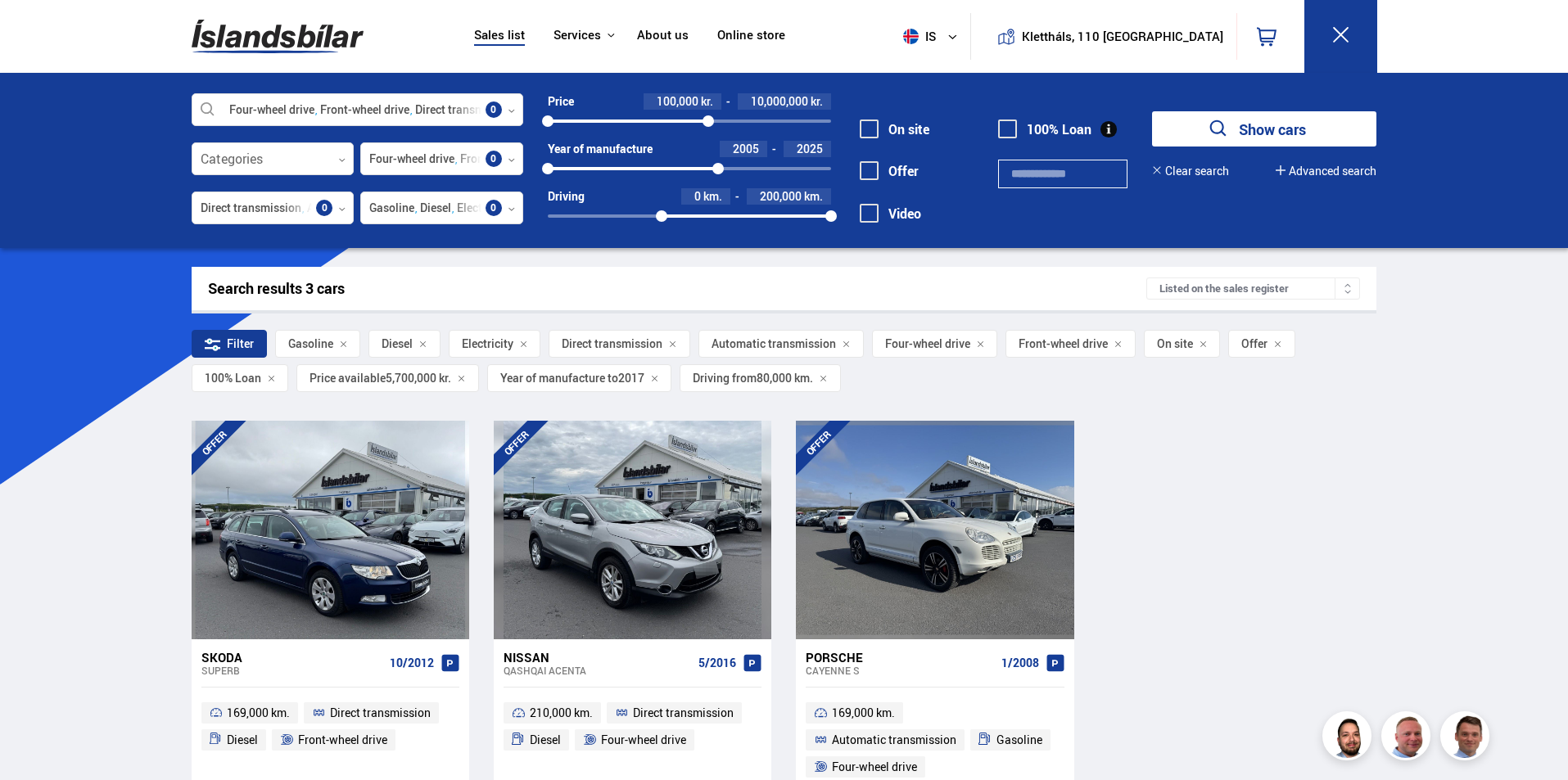
click at [670, 345] on icon at bounding box center [673, 345] width 9 height 9
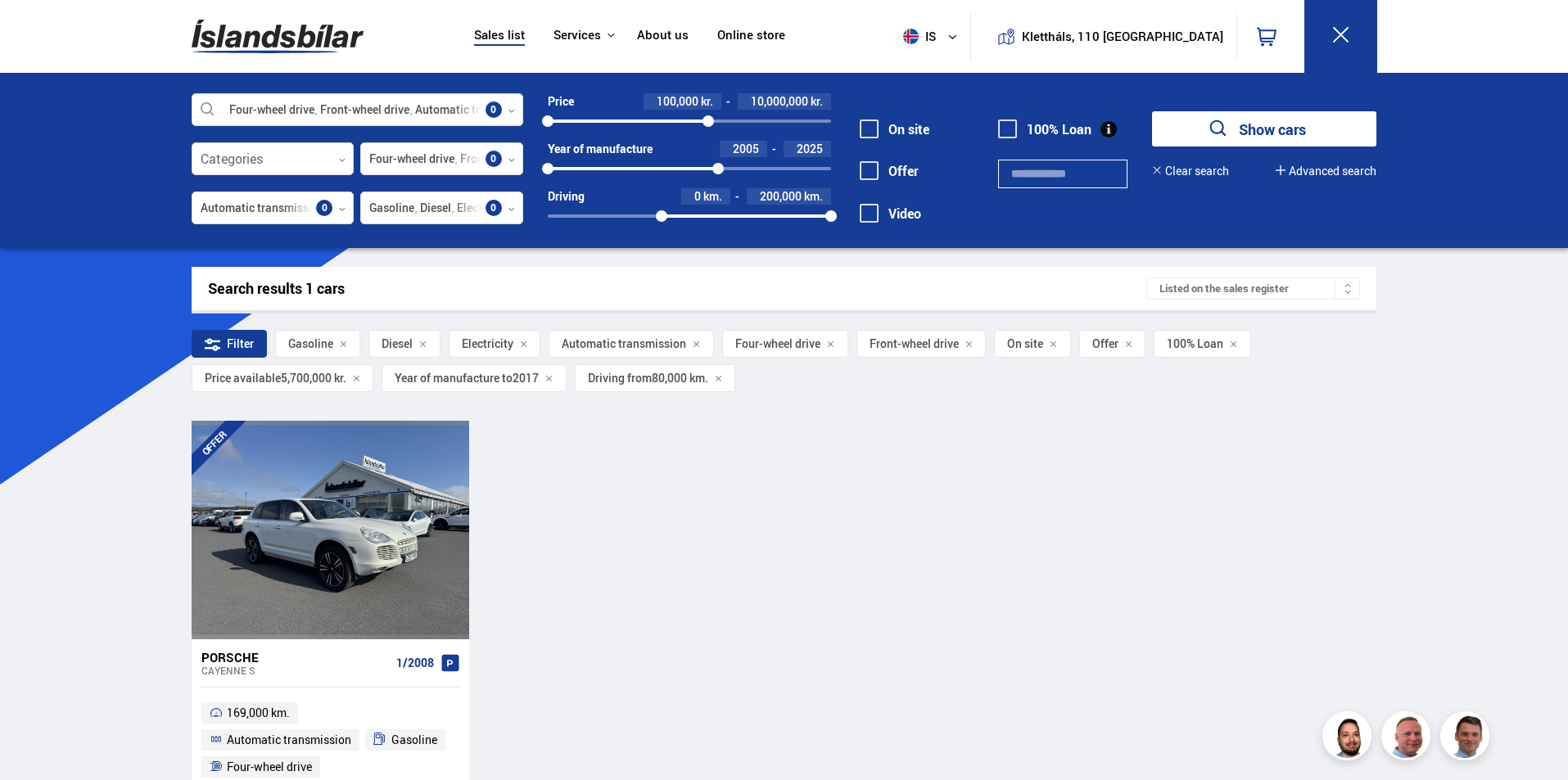
click at [652, 382] on font "Driving from" at bounding box center [620, 378] width 63 height 15
